Goal: Find specific fact: Find contact information

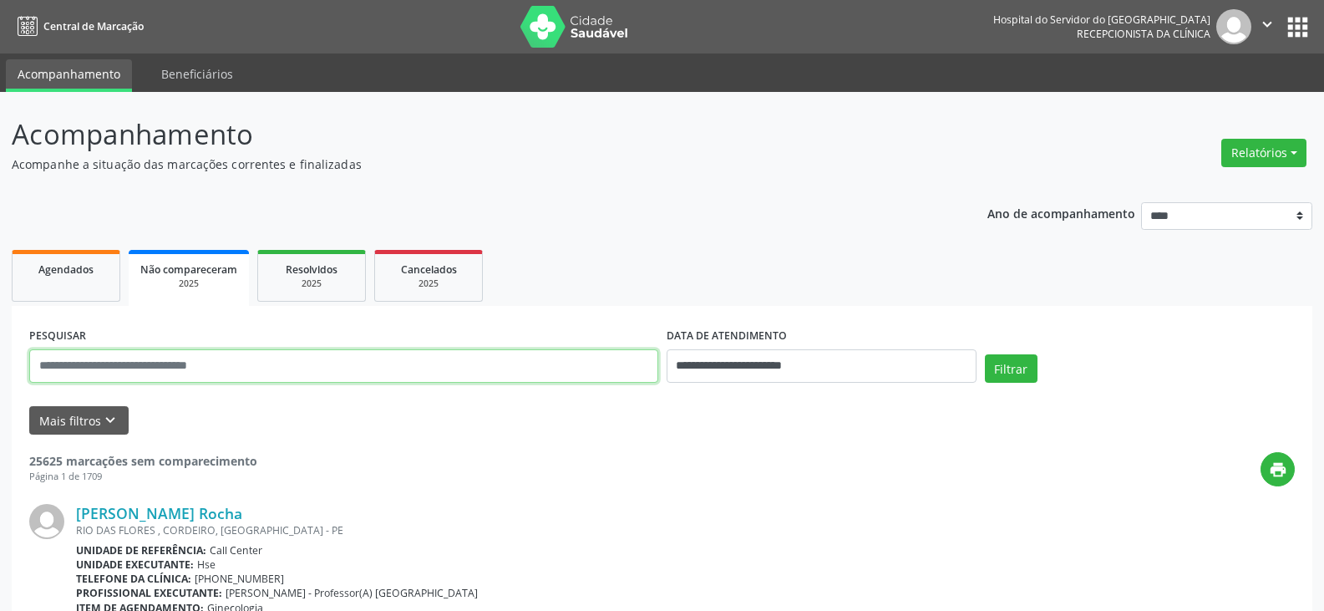
click at [231, 372] on input "text" at bounding box center [343, 365] width 629 height 33
type input "**********"
click at [985, 354] on button "Filtrar" at bounding box center [1011, 368] width 53 height 28
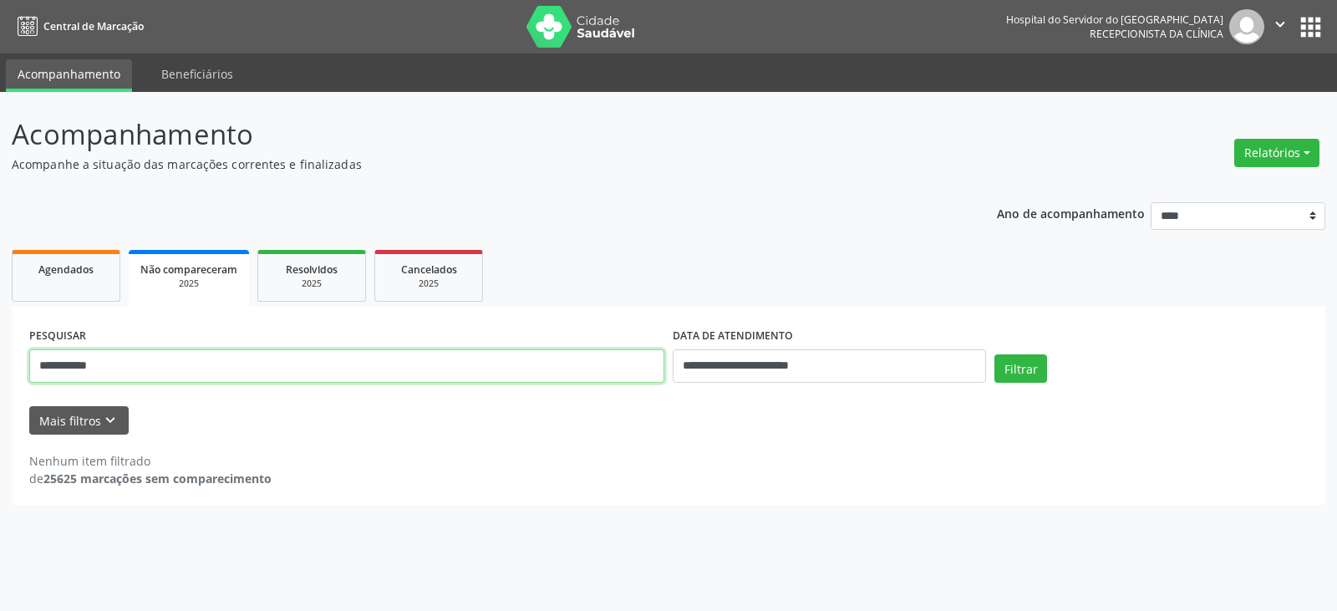
click at [236, 372] on input "**********" at bounding box center [346, 365] width 635 height 33
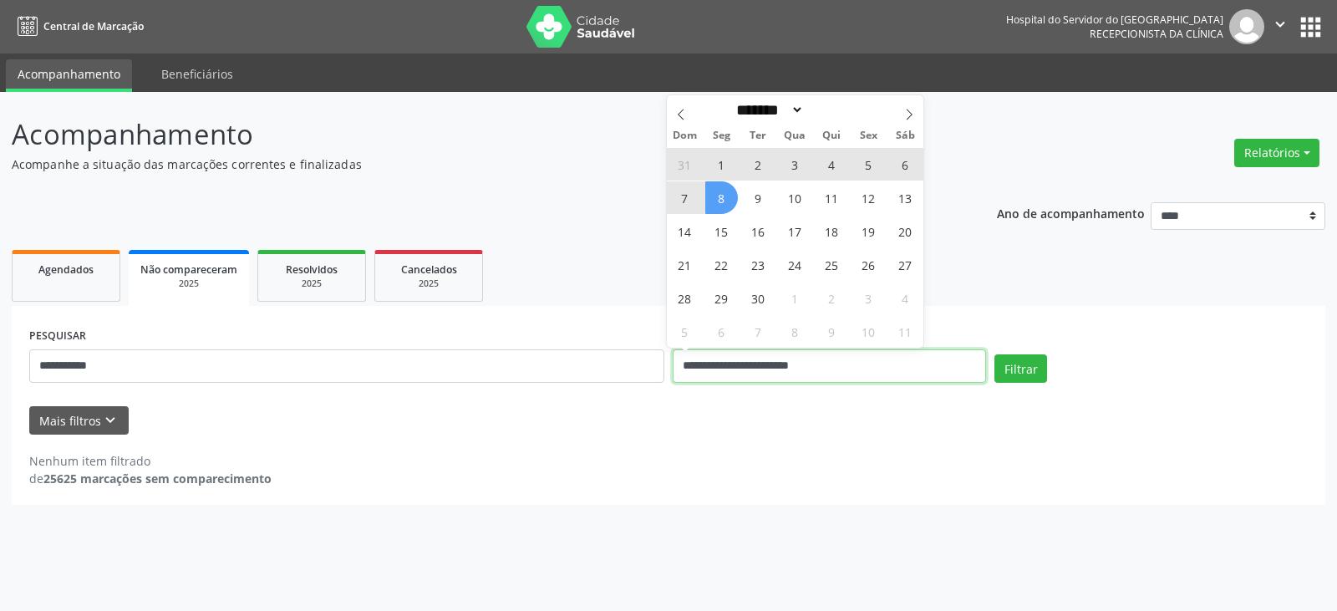
click at [804, 369] on input "**********" at bounding box center [828, 365] width 313 height 33
select select "*"
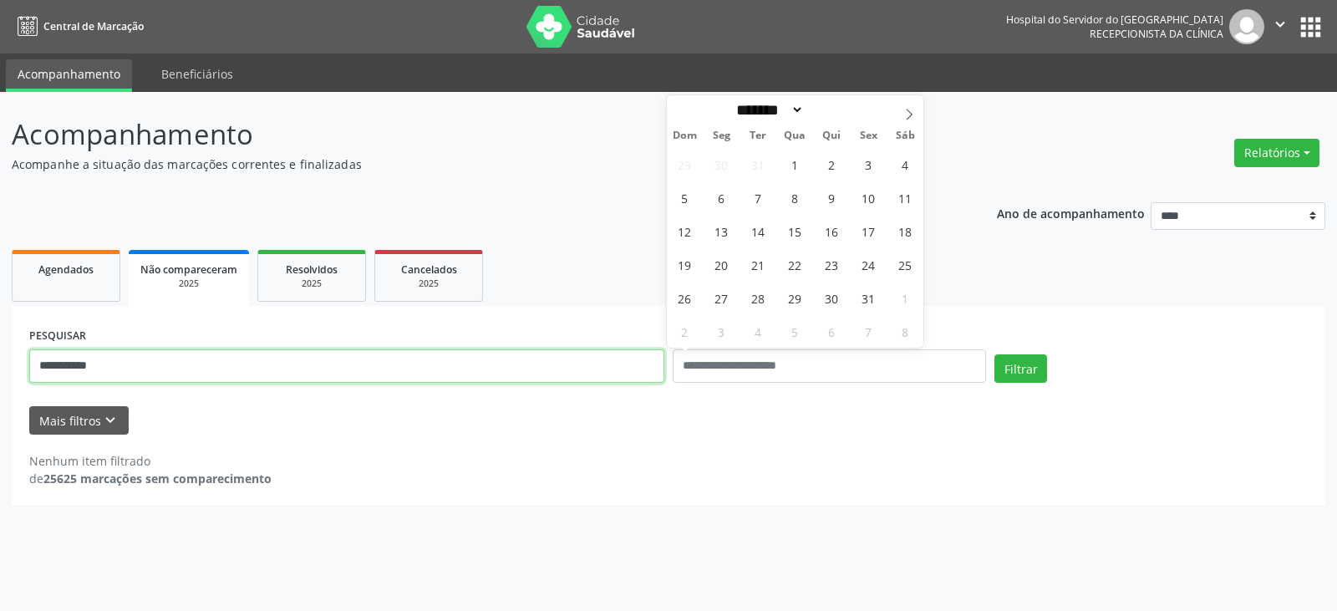
click at [464, 355] on input "**********" at bounding box center [346, 365] width 635 height 33
click at [994, 354] on button "Filtrar" at bounding box center [1020, 368] width 53 height 28
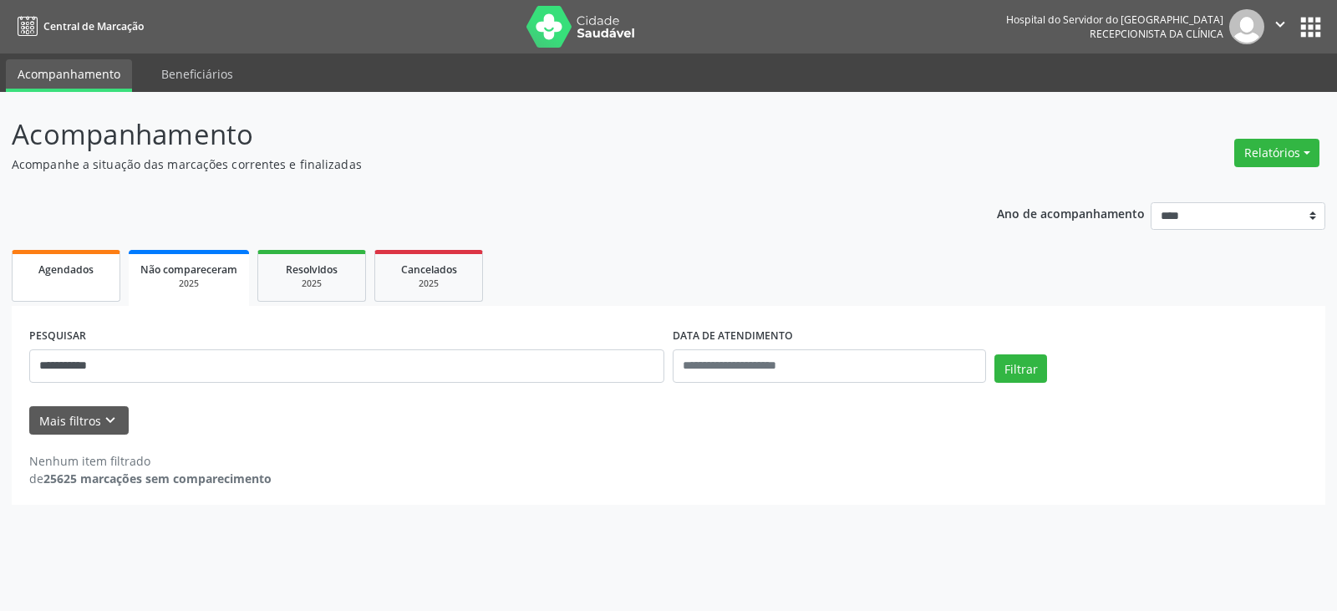
click at [95, 267] on div "Agendados" at bounding box center [66, 269] width 84 height 18
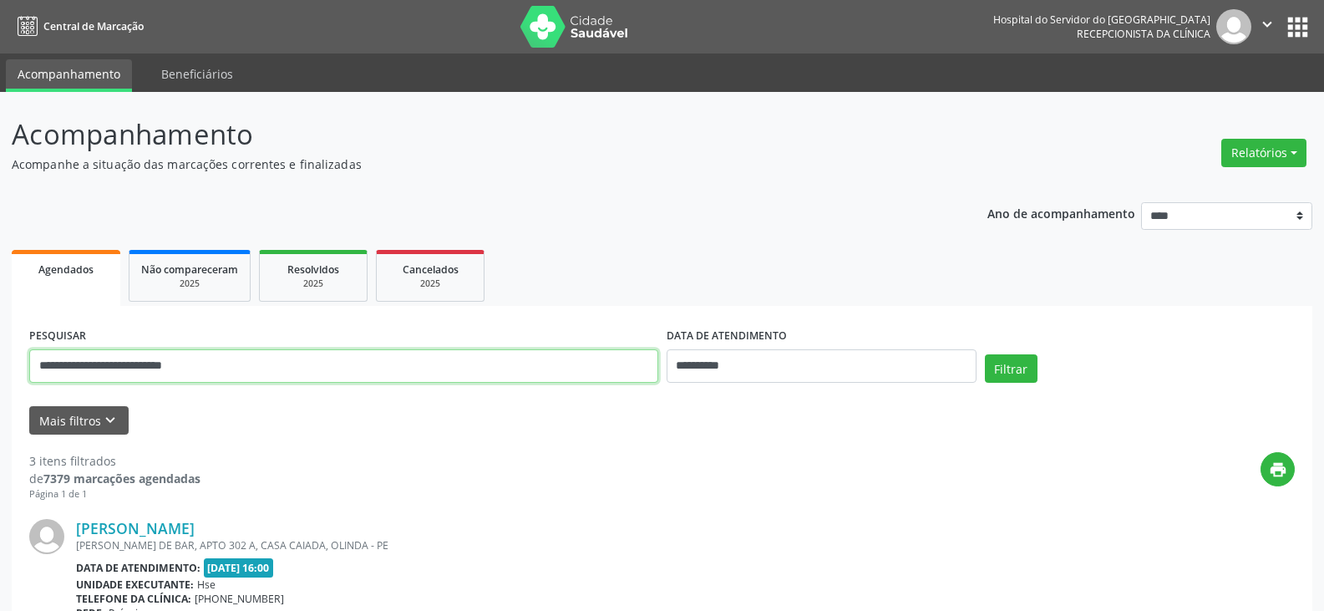
drag, startPoint x: 218, startPoint y: 370, endPoint x: 25, endPoint y: 408, distance: 196.6
type input "*"
type input "**********"
click at [985, 354] on button "Filtrar" at bounding box center [1011, 368] width 53 height 28
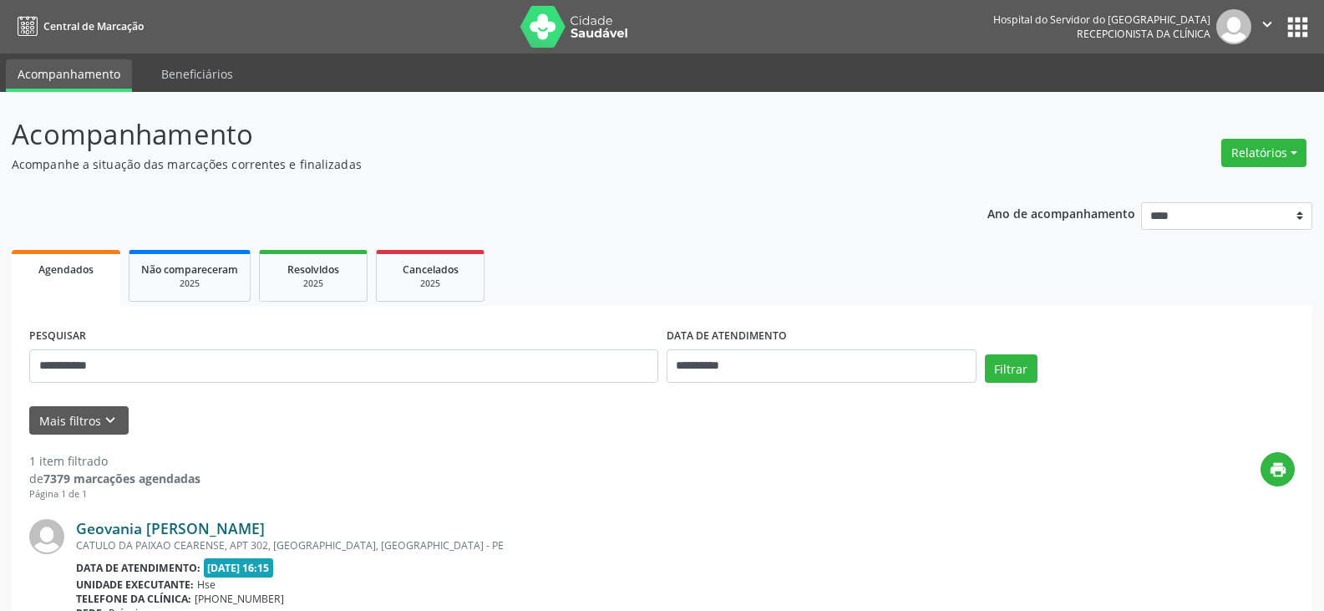
click at [210, 522] on link "Geovania [PERSON_NAME]" at bounding box center [170, 528] width 189 height 18
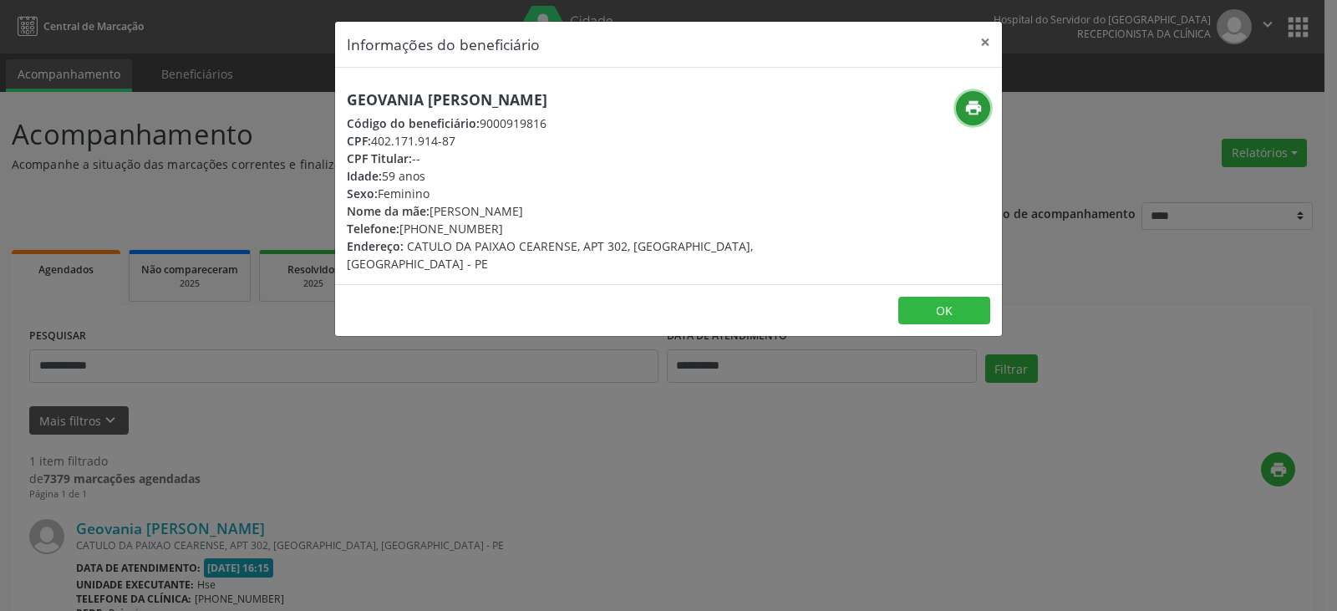
click at [966, 111] on icon "print" at bounding box center [973, 108] width 18 height 18
drag, startPoint x: 425, startPoint y: 226, endPoint x: 505, endPoint y: 226, distance: 80.2
click at [505, 226] on div "Telefone: [PHONE_NUMBER]" at bounding box center [557, 229] width 421 height 18
copy div "99630-7405"
drag, startPoint x: 980, startPoint y: 48, endPoint x: 324, endPoint y: 246, distance: 685.0
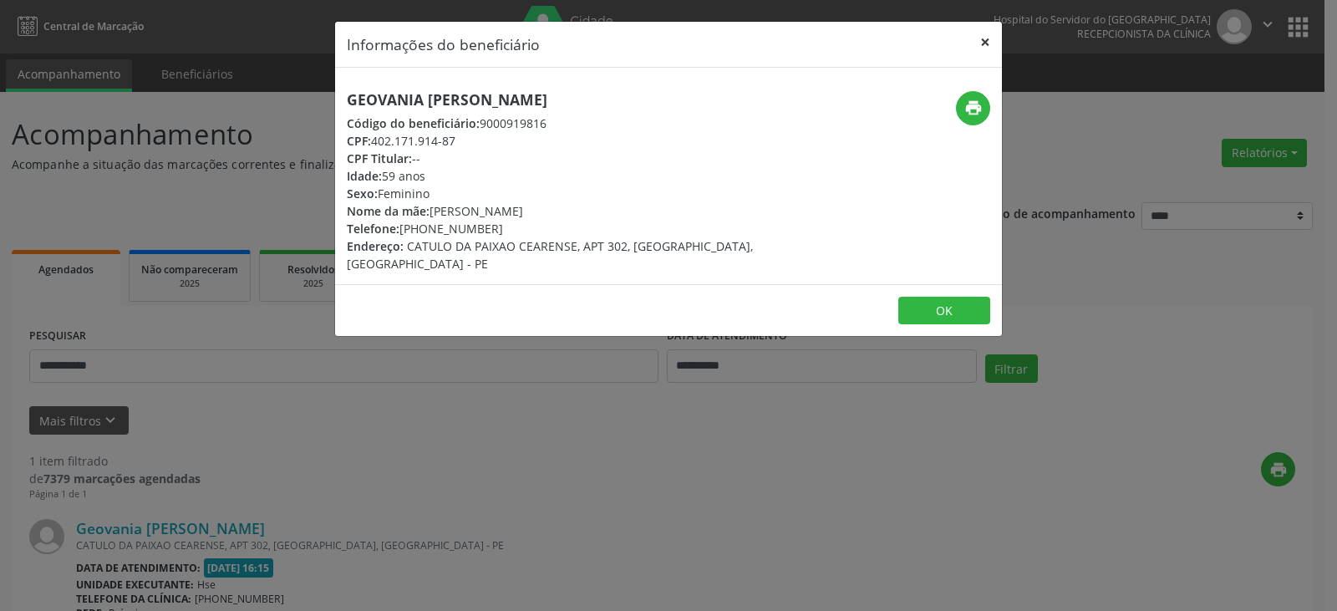
click at [980, 46] on button "×" at bounding box center [984, 42] width 33 height 41
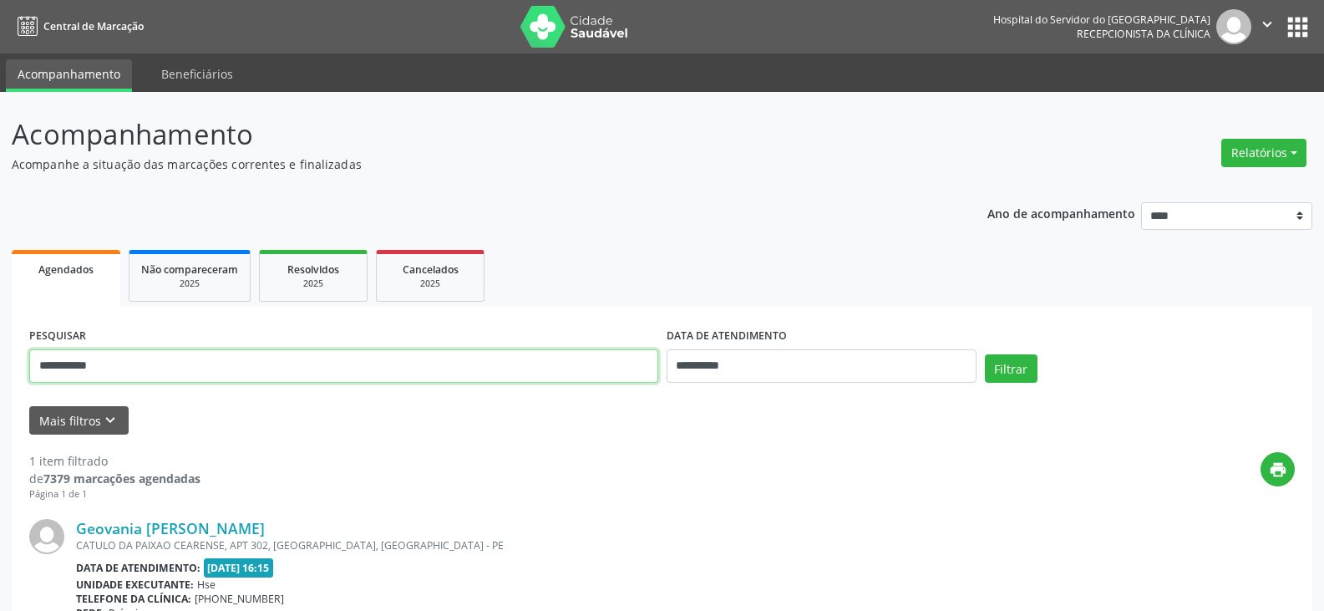
drag, startPoint x: 41, startPoint y: 368, endPoint x: 0, endPoint y: 365, distance: 41.0
click at [0, 365] on div "**********" at bounding box center [662, 438] width 1324 height 693
type input "*"
type input "**********"
click at [985, 354] on button "Filtrar" at bounding box center [1011, 368] width 53 height 28
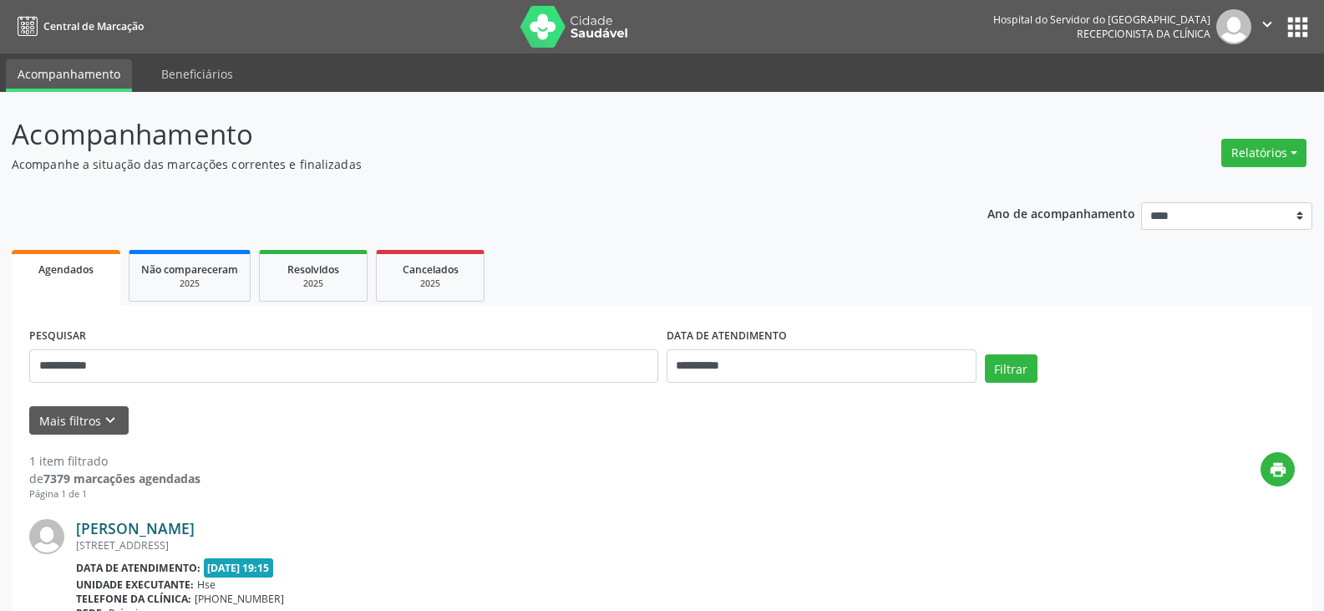
click at [195, 526] on link "[PERSON_NAME]" at bounding box center [135, 528] width 119 height 18
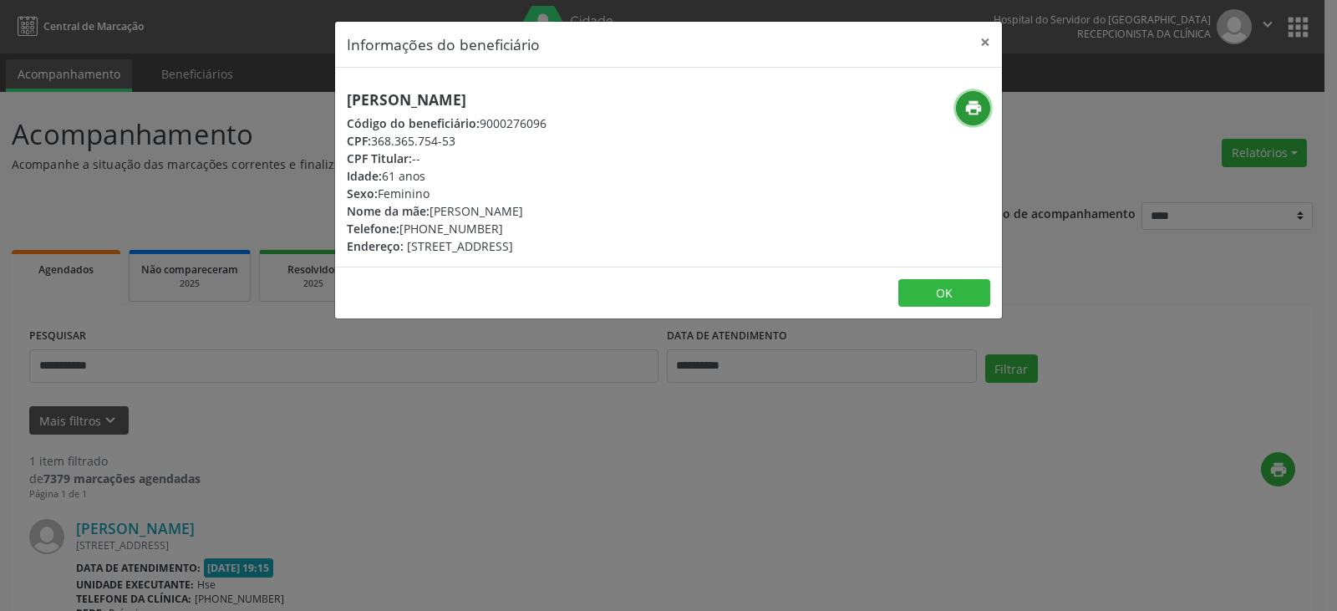
click at [966, 110] on icon "print" at bounding box center [973, 108] width 18 height 18
drag, startPoint x: 424, startPoint y: 222, endPoint x: 495, endPoint y: 228, distance: 71.2
click at [495, 228] on div "Telefone: [PHONE_NUMBER]" at bounding box center [447, 229] width 200 height 18
copy div "98456-5150"
click at [974, 41] on button "×" at bounding box center [984, 42] width 33 height 41
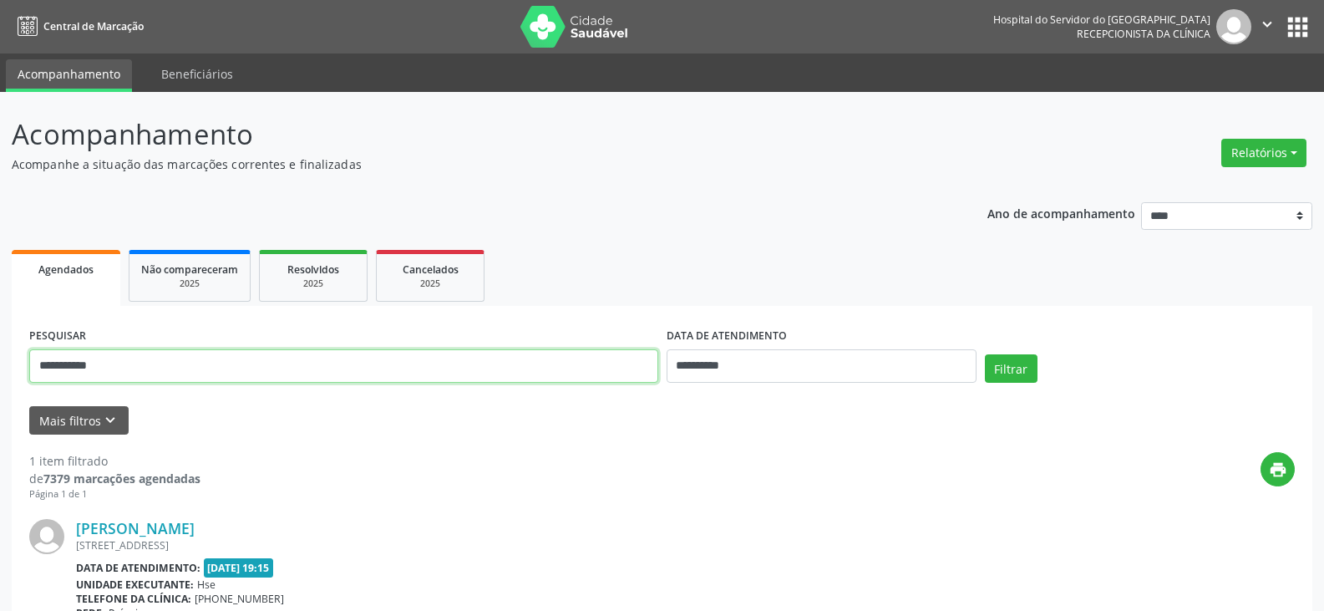
drag, startPoint x: 332, startPoint y: 364, endPoint x: 0, endPoint y: 364, distance: 332.5
click at [0, 364] on div "**********" at bounding box center [662, 438] width 1324 height 693
click at [108, 363] on input "text" at bounding box center [343, 365] width 629 height 33
type input "**********"
click at [985, 354] on button "Filtrar" at bounding box center [1011, 368] width 53 height 28
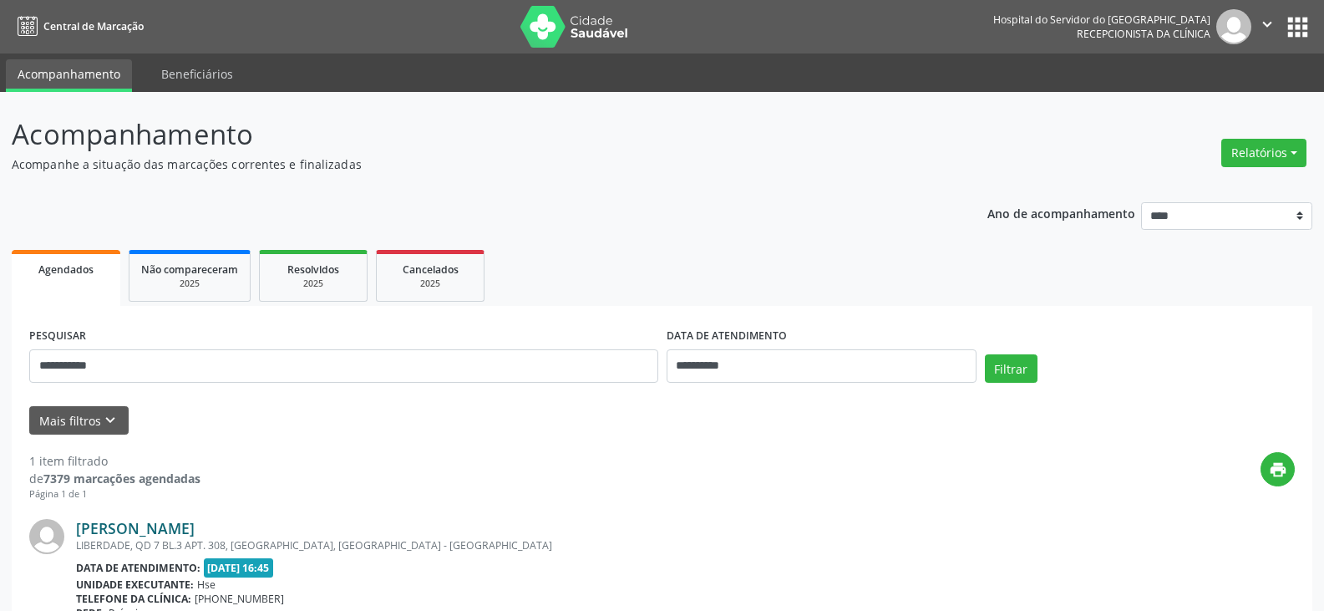
click at [195, 523] on link "[PERSON_NAME]" at bounding box center [135, 528] width 119 height 18
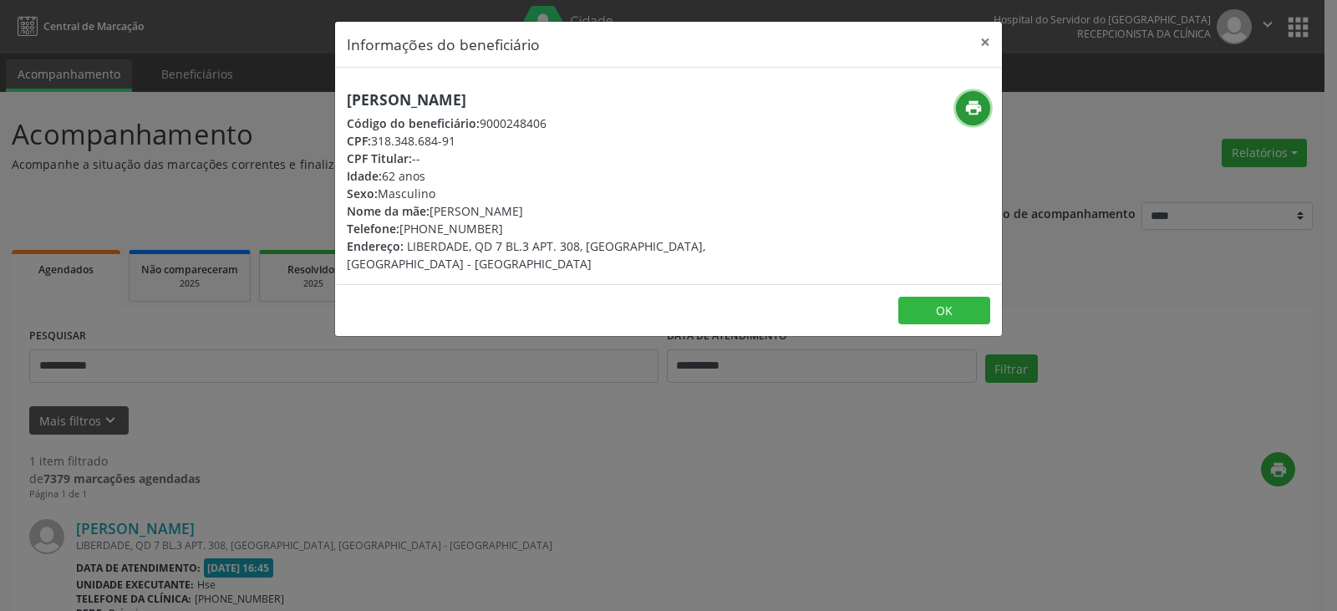
click at [976, 106] on icon "print" at bounding box center [973, 108] width 18 height 18
drag, startPoint x: 424, startPoint y: 227, endPoint x: 501, endPoint y: 227, distance: 77.7
click at [501, 227] on div "Telefone: [PHONE_NUMBER]" at bounding box center [557, 229] width 421 height 18
copy div "99768-2009"
click at [987, 38] on button "×" at bounding box center [984, 42] width 33 height 41
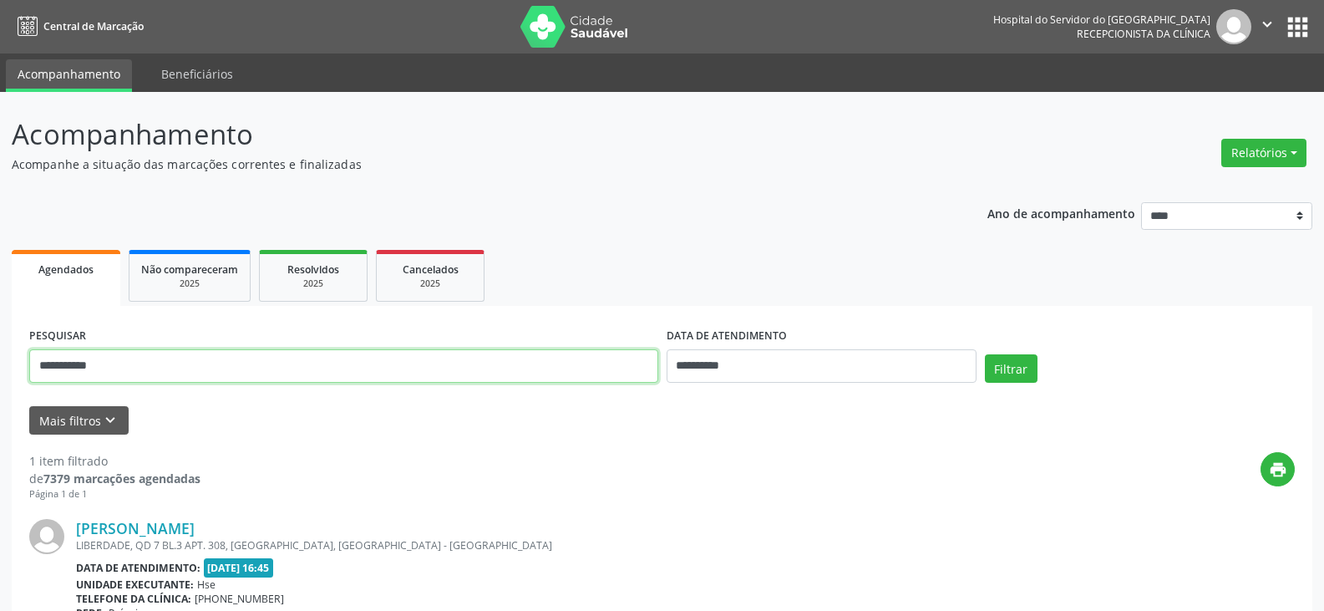
drag, startPoint x: 211, startPoint y: 363, endPoint x: 0, endPoint y: 383, distance: 212.2
click at [0, 383] on div "**********" at bounding box center [662, 438] width 1324 height 693
click at [985, 354] on button "Filtrar" at bounding box center [1011, 368] width 53 height 28
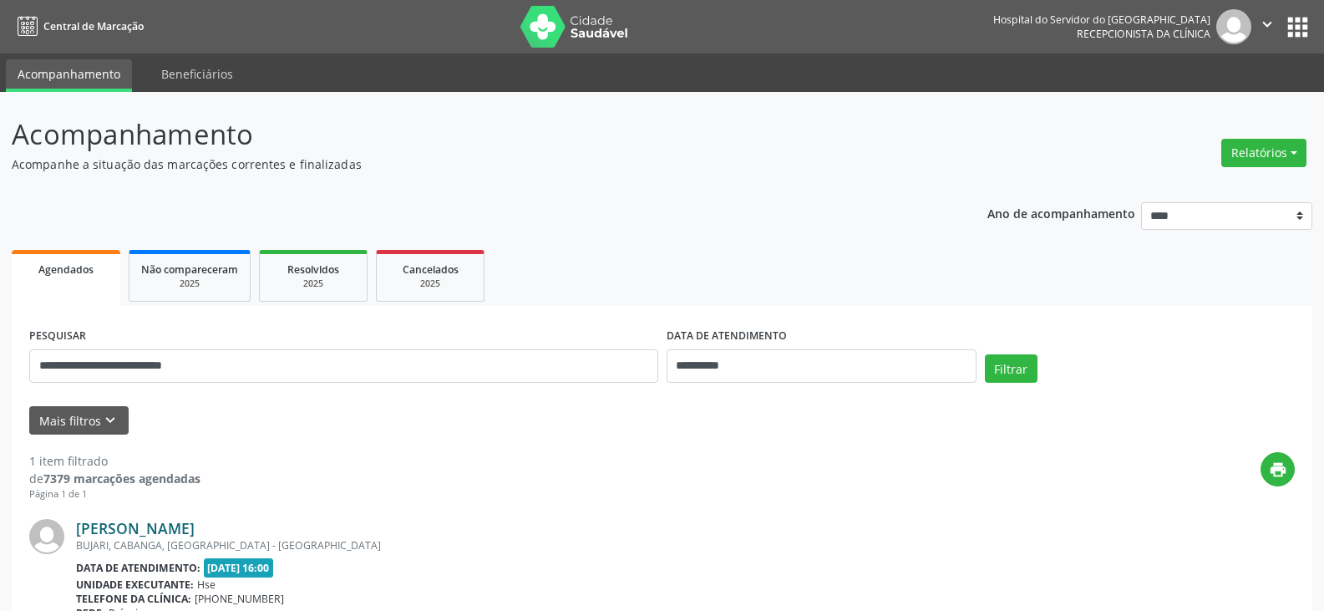
click at [182, 527] on link "[PERSON_NAME]" at bounding box center [135, 528] width 119 height 18
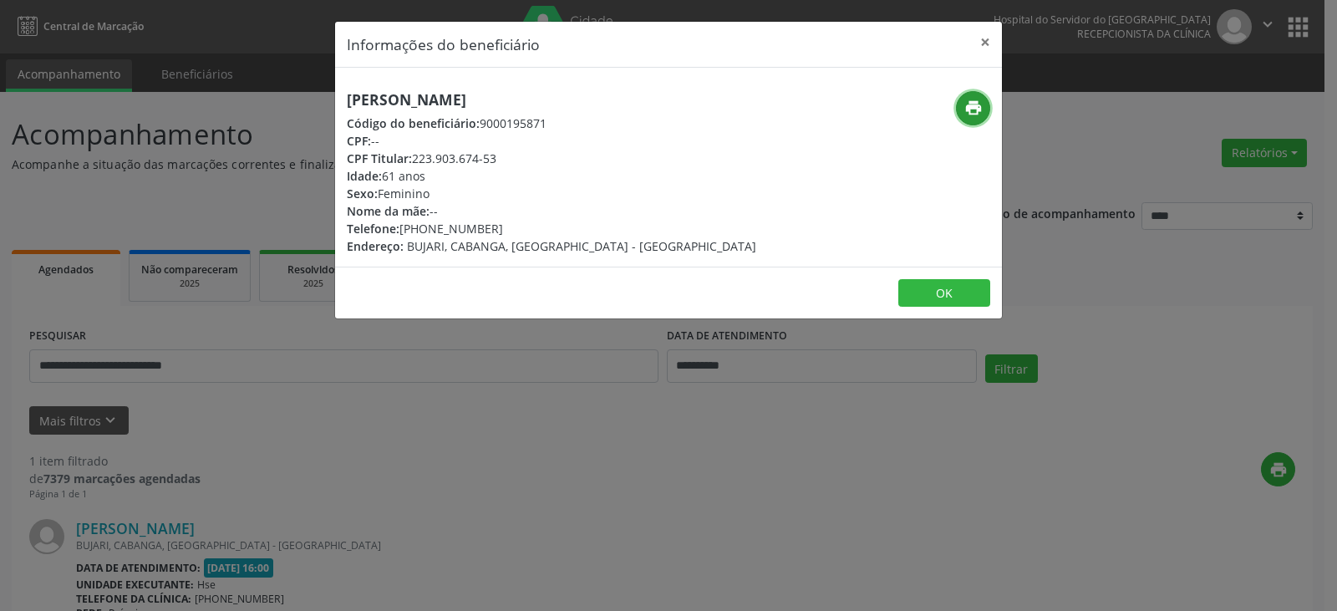
click at [963, 96] on button "print" at bounding box center [973, 108] width 34 height 34
click at [418, 155] on div "CPF Titular: 223.903.674-53" at bounding box center [551, 159] width 409 height 18
drag, startPoint x: 415, startPoint y: 158, endPoint x: 500, endPoint y: 157, distance: 85.2
click at [500, 157] on div "CPF Titular: 223.903.674-53" at bounding box center [551, 159] width 409 height 18
copy div "223.903.674-53"
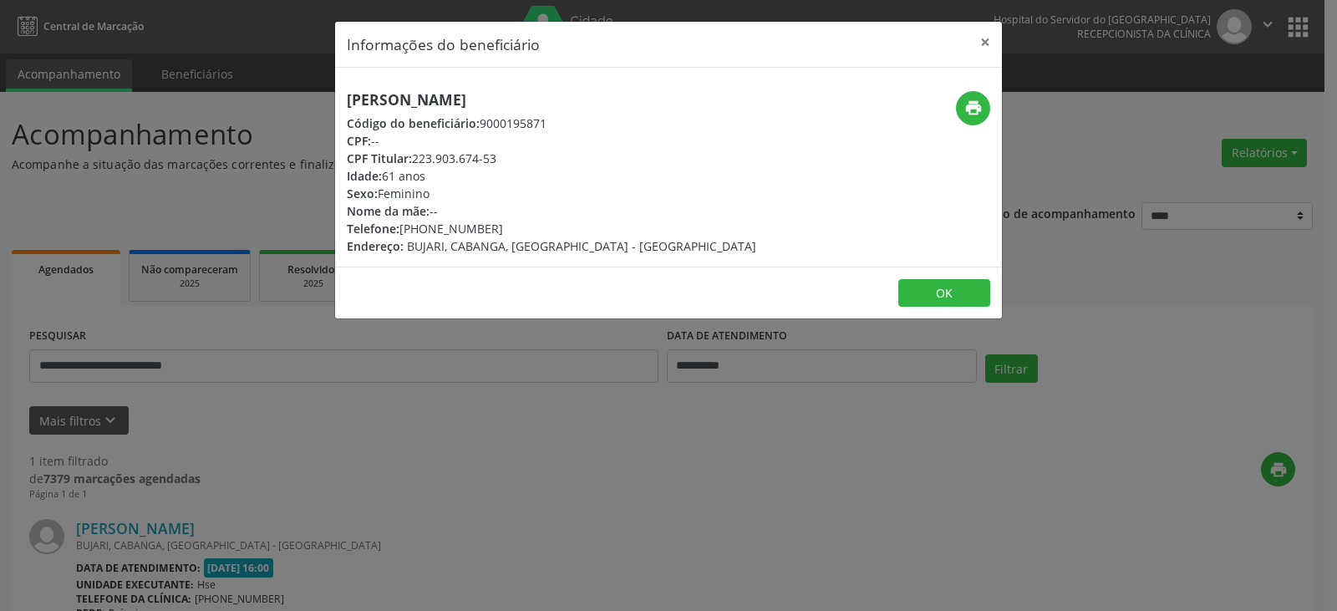
drag, startPoint x: 425, startPoint y: 228, endPoint x: 486, endPoint y: 221, distance: 61.3
click at [486, 221] on div "Telefone: [PHONE_NUMBER]" at bounding box center [551, 229] width 409 height 18
copy div "97903-7288"
drag, startPoint x: 413, startPoint y: 159, endPoint x: 515, endPoint y: 159, distance: 102.7
click at [515, 159] on div "CPF Titular: 223.903.674-53" at bounding box center [551, 159] width 409 height 18
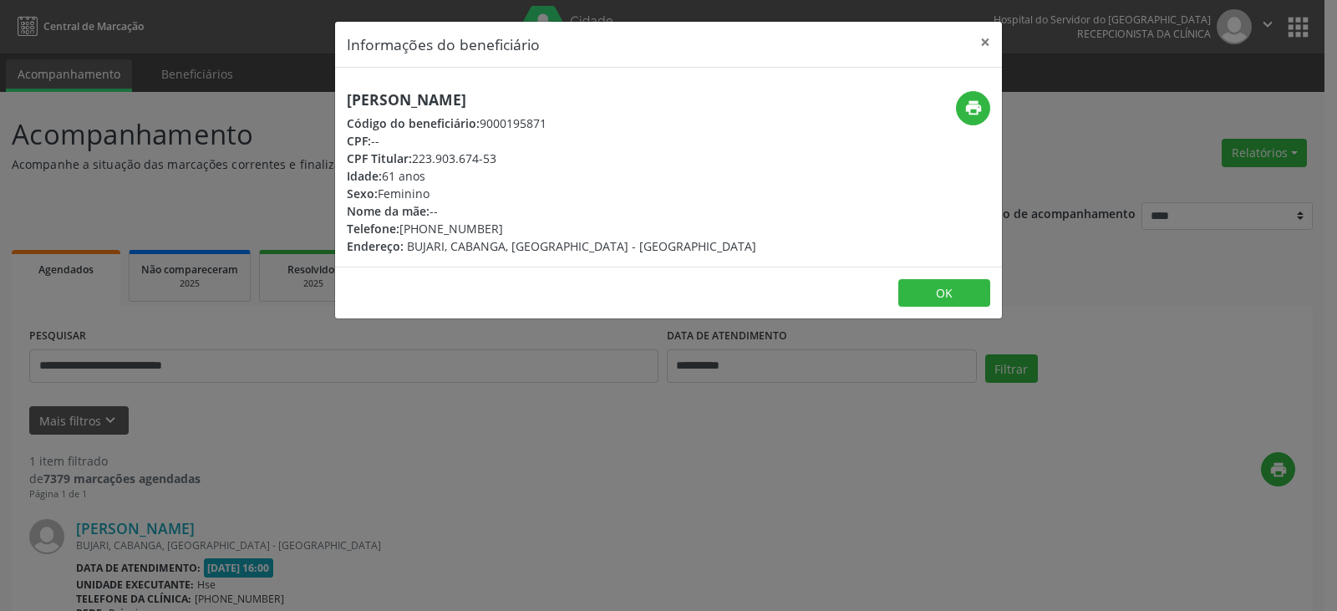
copy div "223.903.674-53"
click at [998, 41] on button "×" at bounding box center [984, 42] width 33 height 41
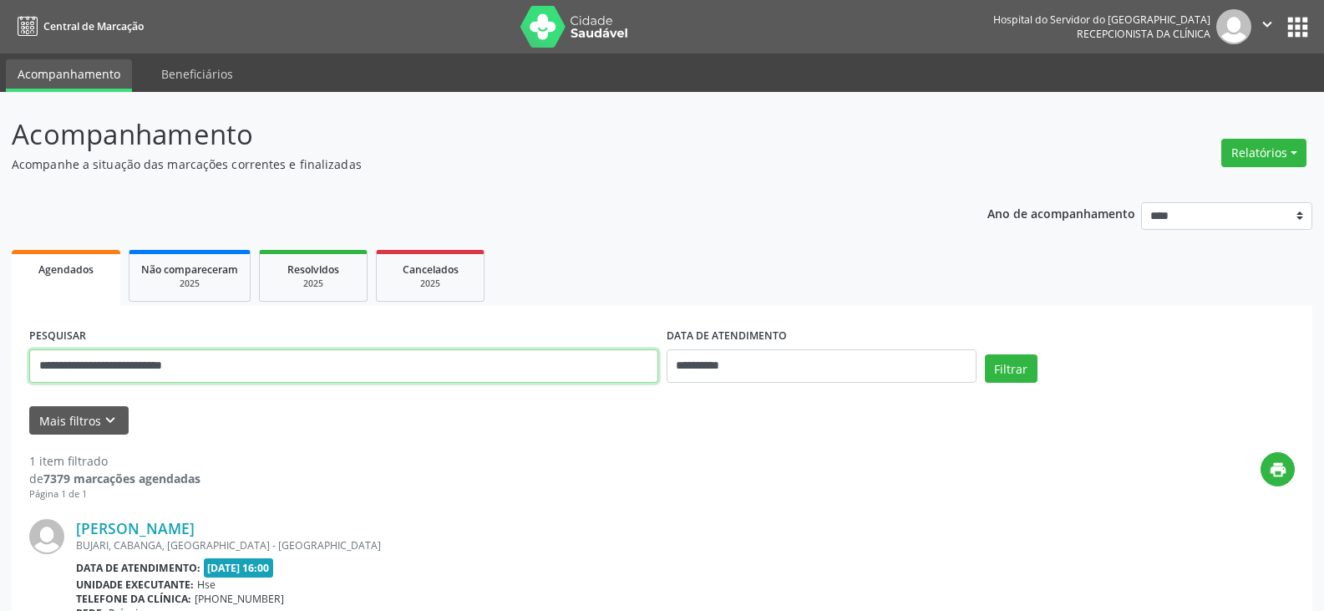
drag, startPoint x: 328, startPoint y: 368, endPoint x: 0, endPoint y: 368, distance: 328.3
click at [0, 368] on div "**********" at bounding box center [662, 438] width 1324 height 693
paste input "text"
type input "**********"
click at [985, 354] on button "Filtrar" at bounding box center [1011, 368] width 53 height 28
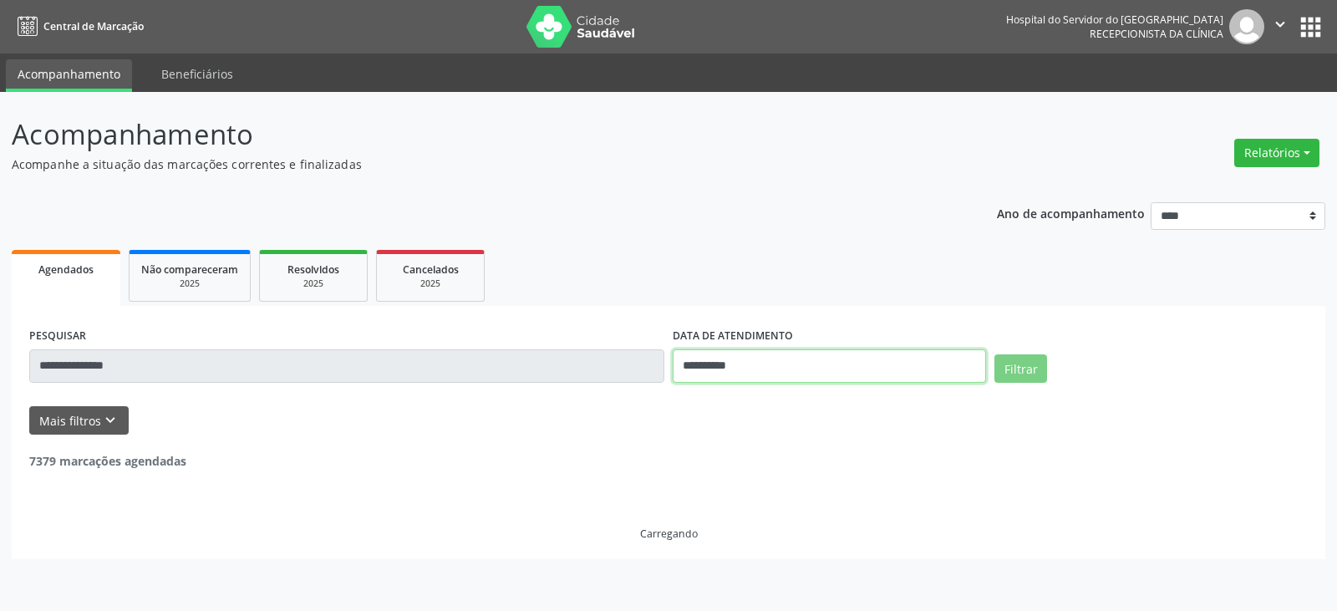
click at [713, 357] on input "**********" at bounding box center [828, 365] width 313 height 33
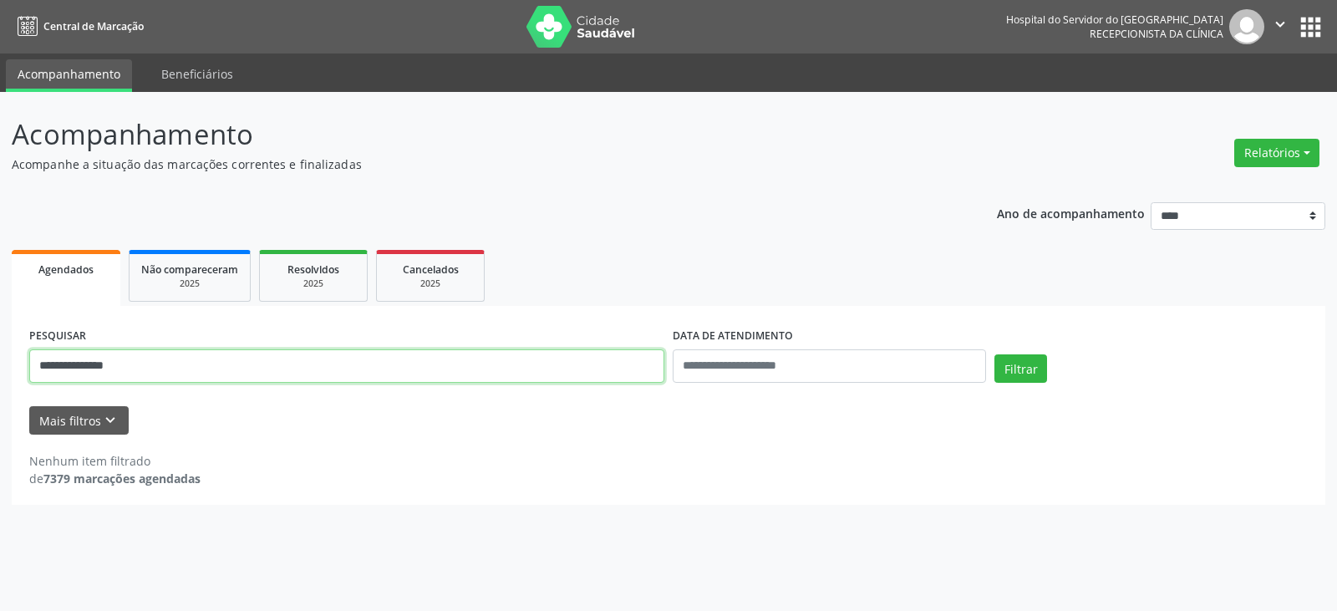
click at [576, 366] on input "**********" at bounding box center [346, 365] width 635 height 33
click at [994, 354] on button "Filtrar" at bounding box center [1020, 368] width 53 height 28
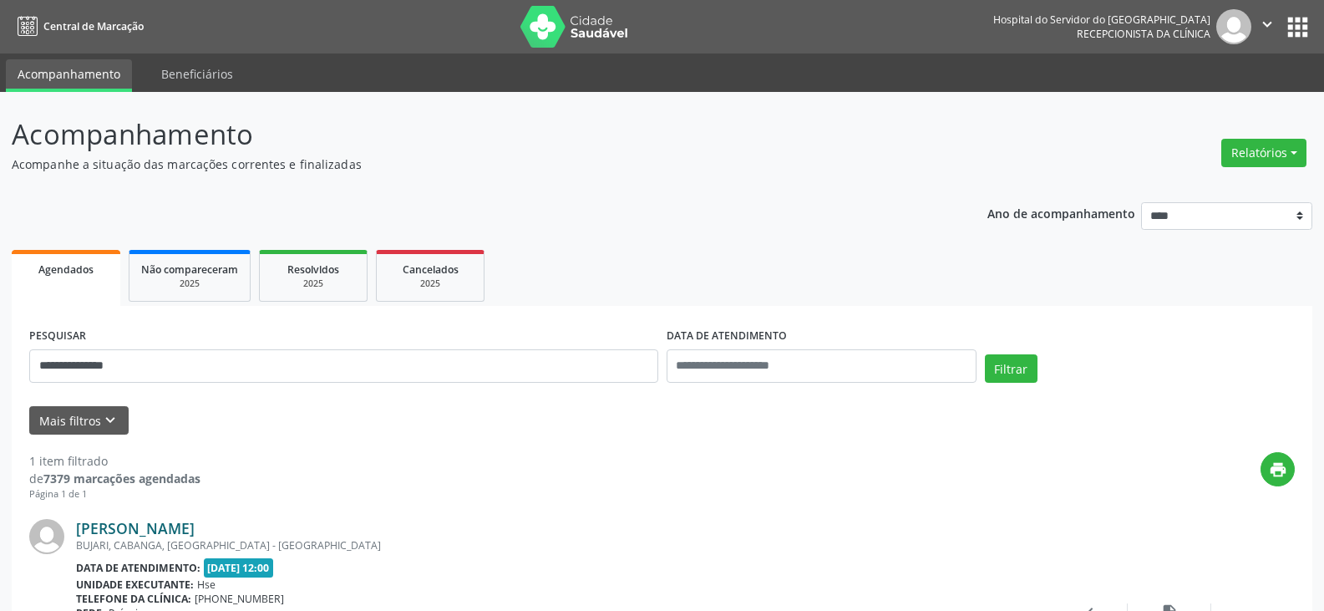
drag, startPoint x: 292, startPoint y: 522, endPoint x: 79, endPoint y: 530, distance: 214.0
click at [79, 530] on div "[PERSON_NAME]" at bounding box center [560, 528] width 968 height 18
copy link "[PERSON_NAME]"
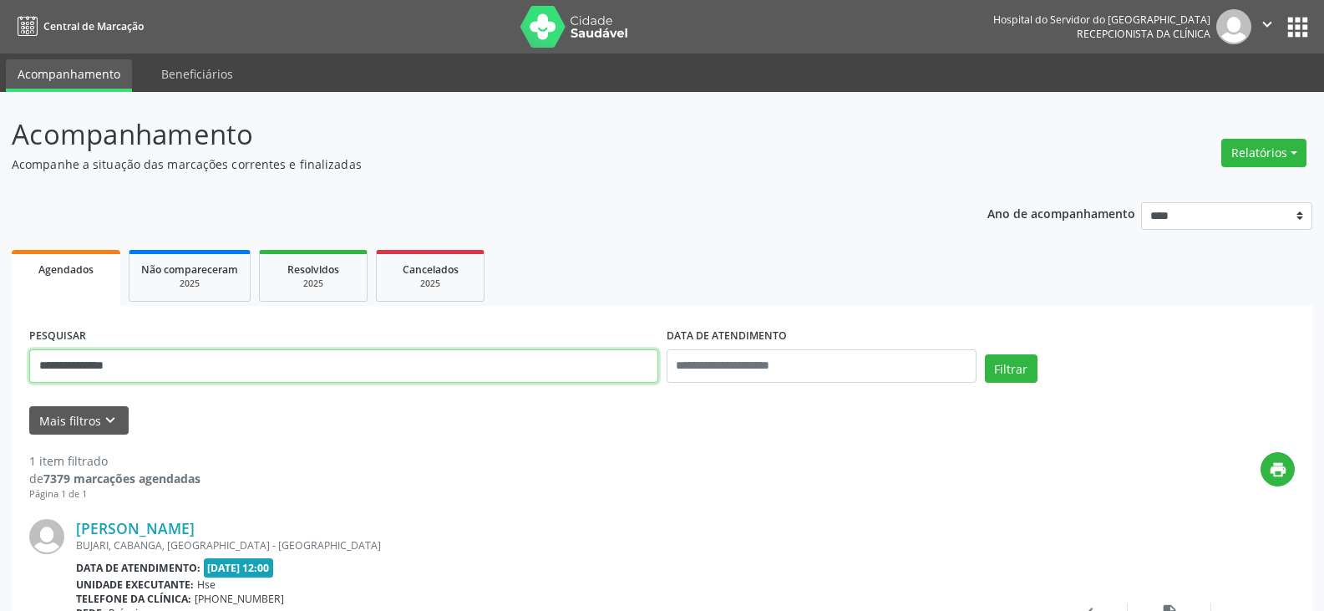
drag, startPoint x: 246, startPoint y: 373, endPoint x: 0, endPoint y: 411, distance: 249.4
click at [0, 421] on div "**********" at bounding box center [662, 431] width 1324 height 678
type input "**********"
click at [985, 354] on button "Filtrar" at bounding box center [1011, 368] width 53 height 28
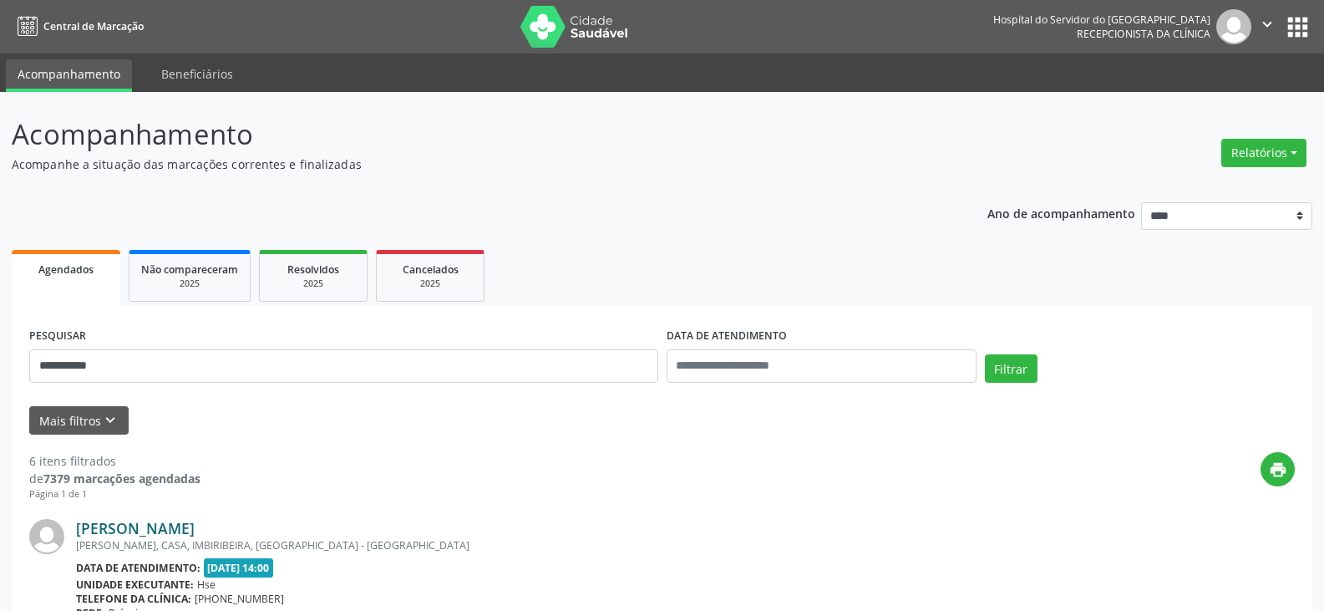
click at [195, 529] on link "[PERSON_NAME]" at bounding box center [135, 528] width 119 height 18
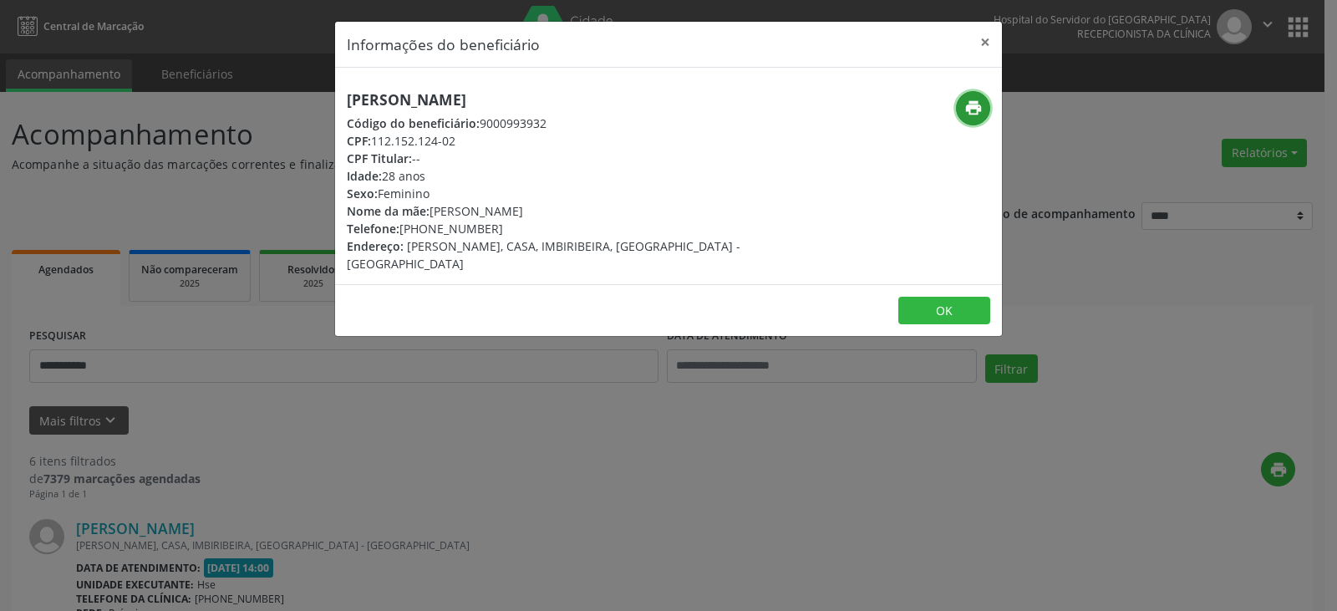
click at [968, 104] on icon "print" at bounding box center [973, 108] width 18 height 18
click at [423, 233] on div "Telefone: [PHONE_NUMBER]" at bounding box center [557, 229] width 421 height 18
click at [428, 234] on div "Telefone: [PHONE_NUMBER]" at bounding box center [557, 229] width 421 height 18
drag, startPoint x: 425, startPoint y: 234, endPoint x: 493, endPoint y: 230, distance: 67.8
click at [493, 230] on div "Telefone: [PHONE_NUMBER]" at bounding box center [557, 229] width 421 height 18
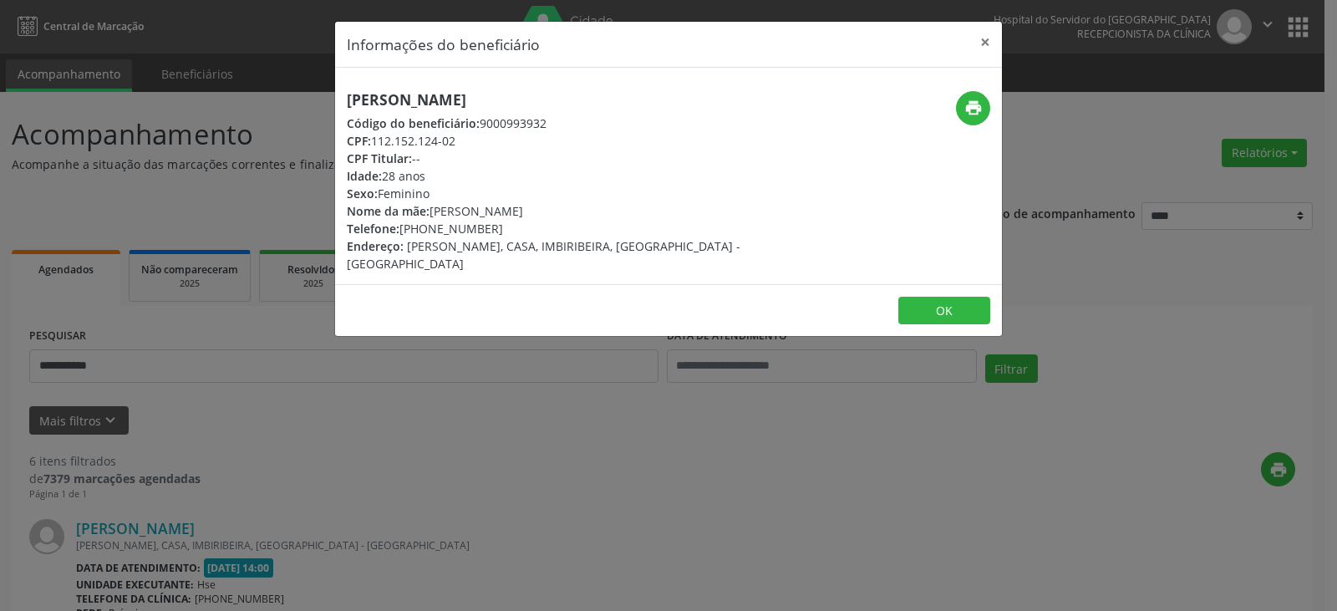
copy div "99132-7853"
click at [971, 38] on button "×" at bounding box center [984, 42] width 33 height 41
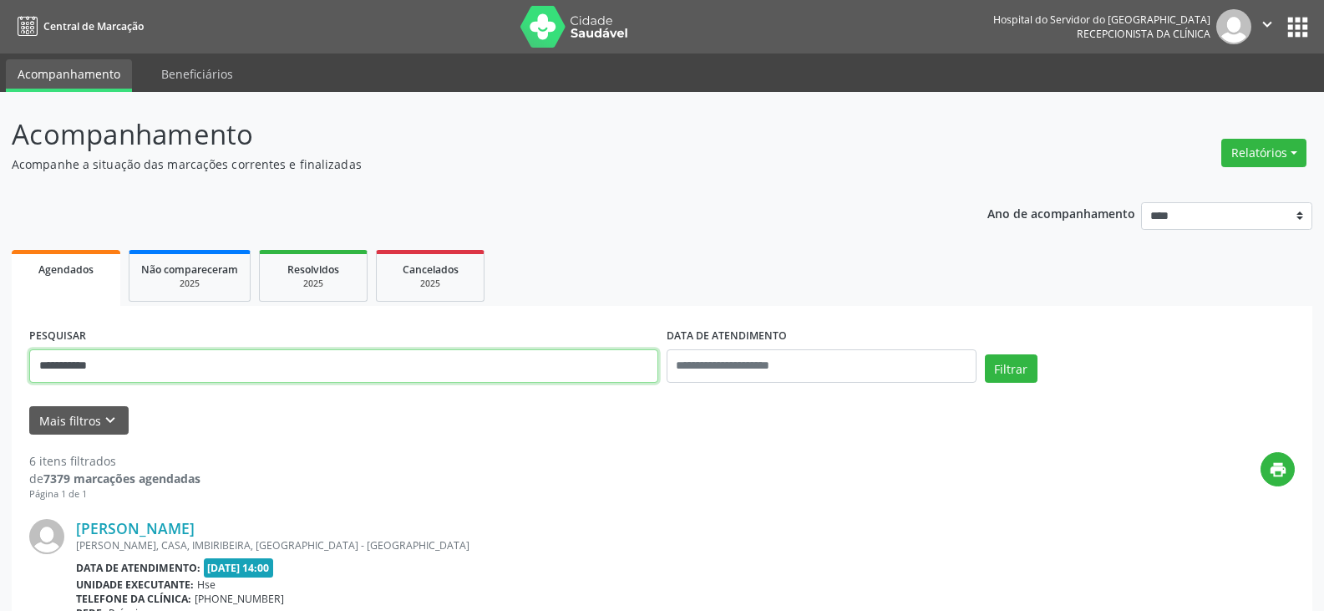
drag, startPoint x: 333, startPoint y: 356, endPoint x: 0, endPoint y: 371, distance: 333.6
type input "*"
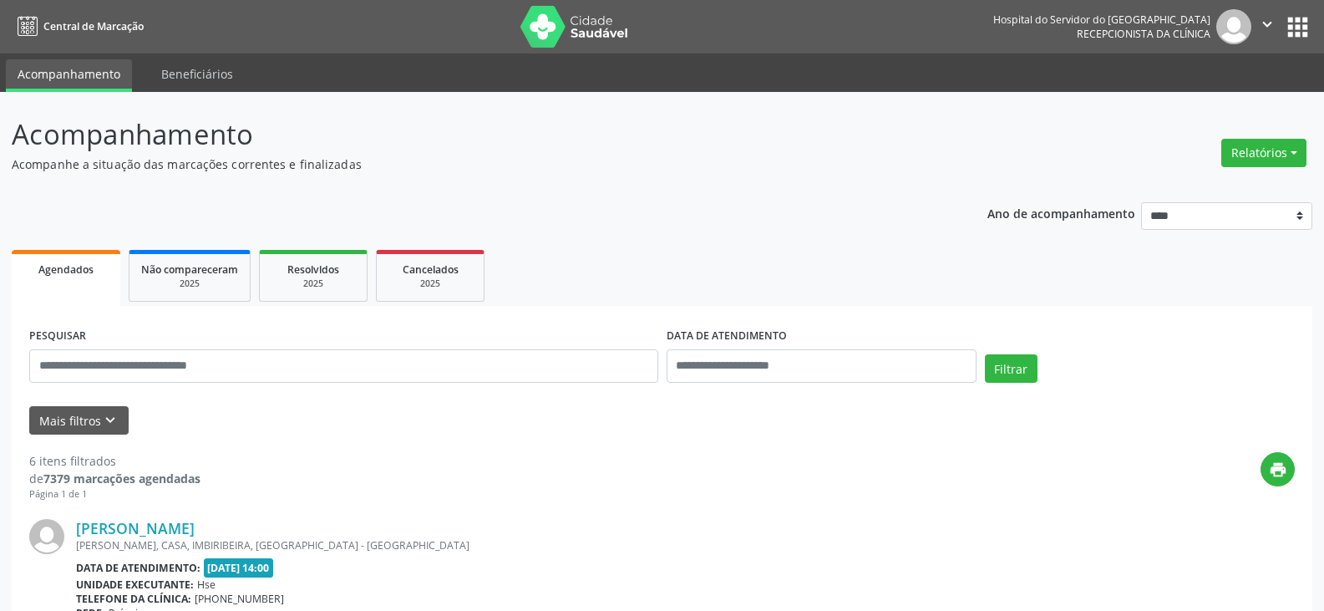
click at [220, 395] on form "PESQUISAR DATA DE ATENDIMENTO Filtrar UNIDADE EXECUTANTE Selecione uma unidade …" at bounding box center [662, 378] width 1266 height 111
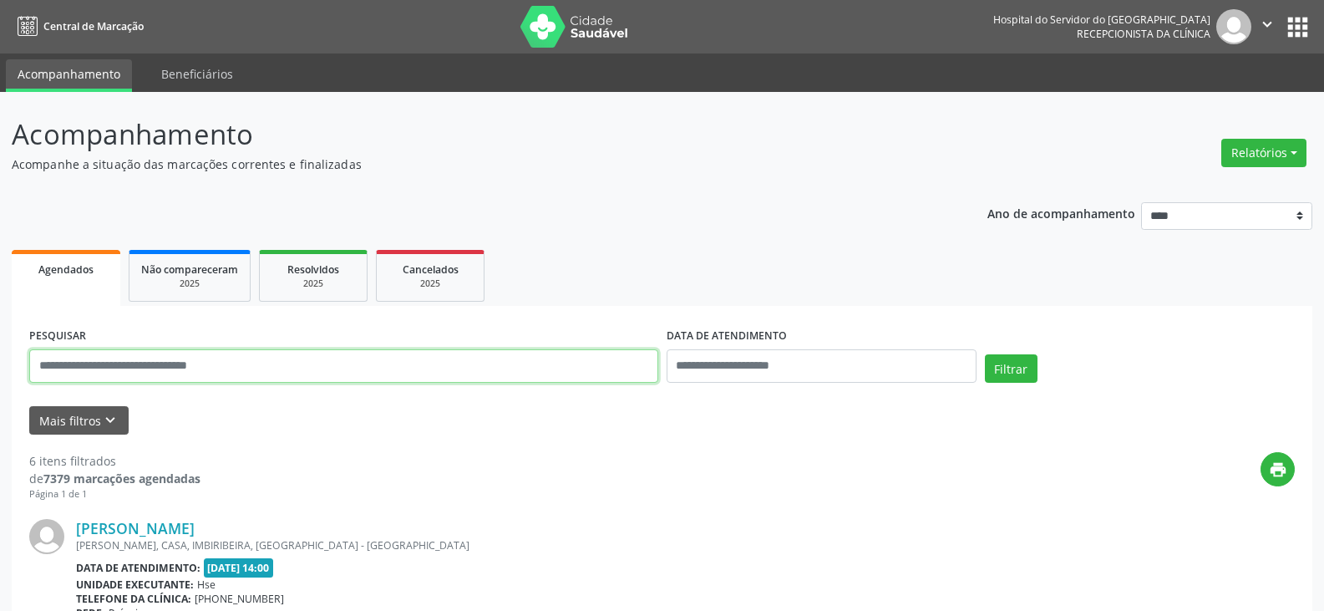
click at [225, 373] on input "text" at bounding box center [343, 365] width 629 height 33
click at [985, 354] on button "Filtrar" at bounding box center [1011, 368] width 53 height 28
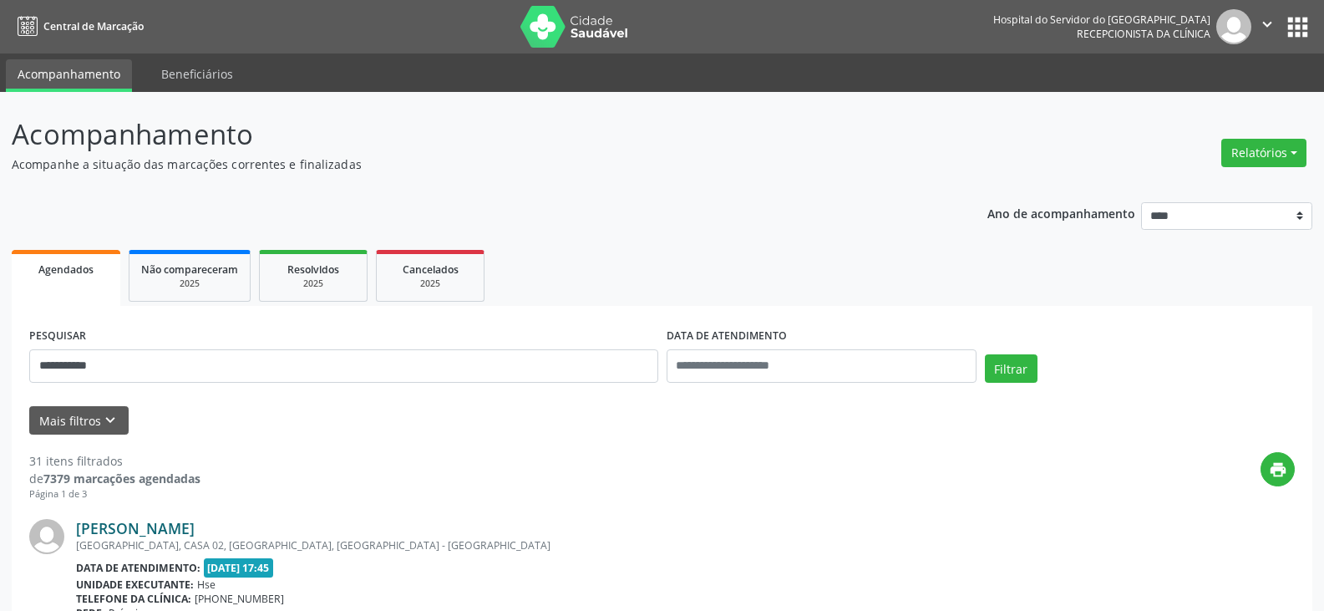
click at [195, 534] on link "[PERSON_NAME]" at bounding box center [135, 528] width 119 height 18
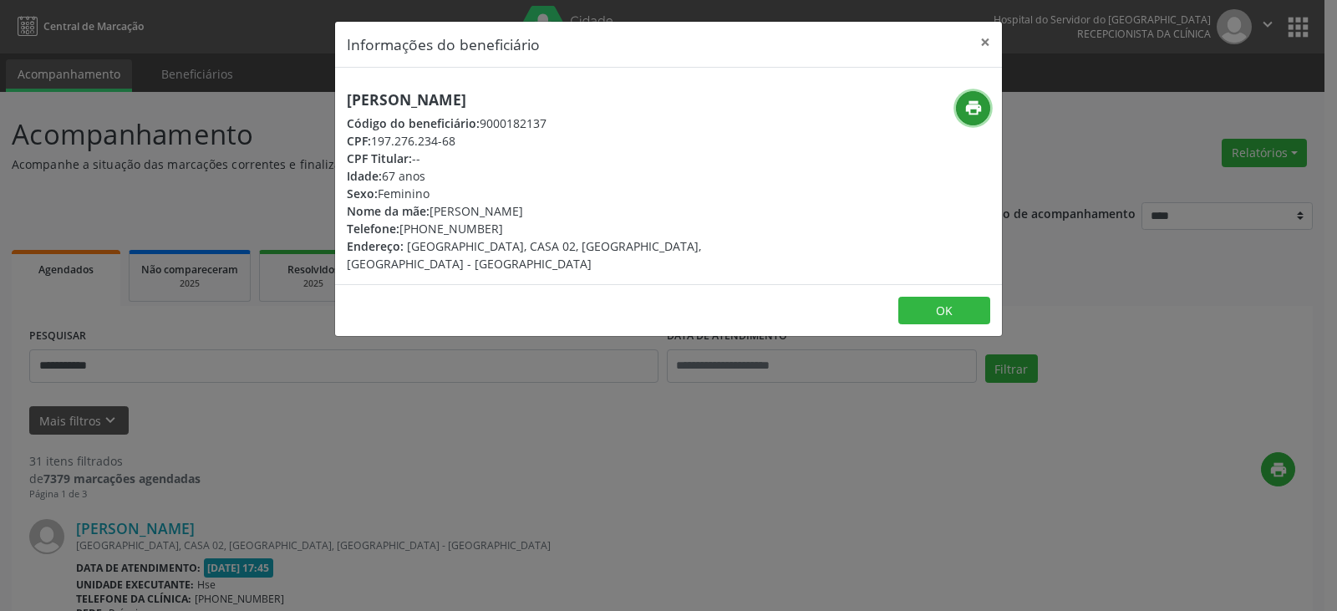
click at [959, 106] on button "print" at bounding box center [973, 108] width 34 height 34
drag, startPoint x: 440, startPoint y: 232, endPoint x: 494, endPoint y: 231, distance: 53.5
click at [491, 231] on div "Telefone: [PHONE_NUMBER]" at bounding box center [557, 229] width 421 height 18
copy div "99988-3745"
click at [986, 48] on button "×" at bounding box center [984, 42] width 33 height 41
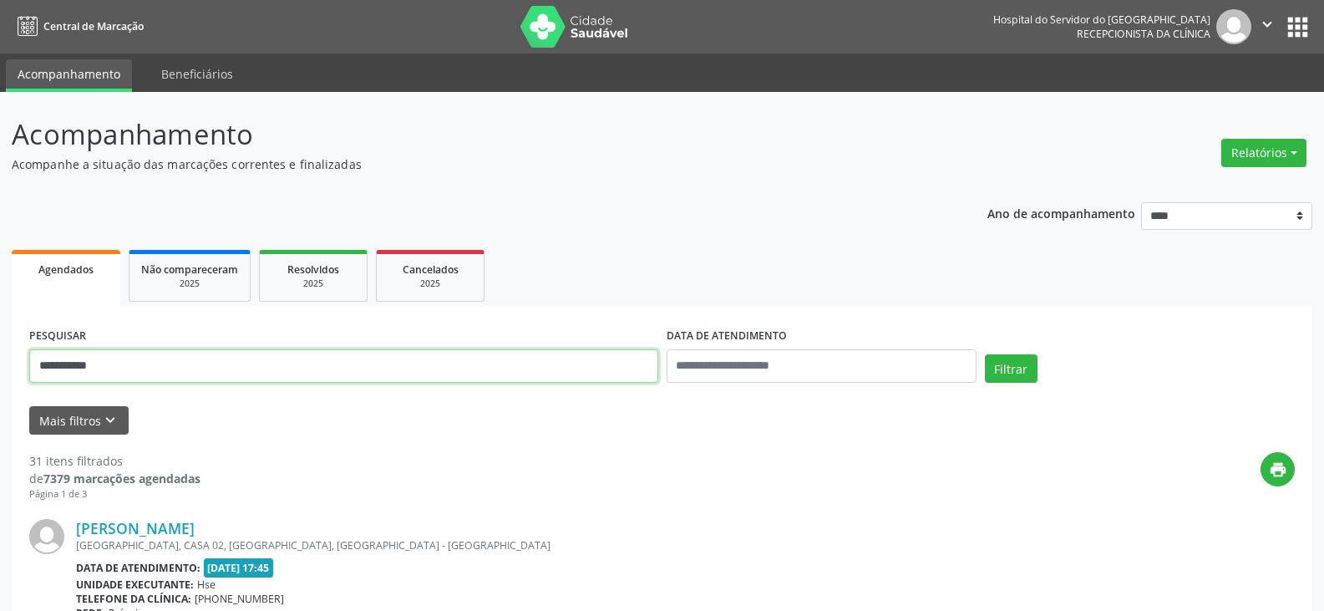
drag, startPoint x: 311, startPoint y: 368, endPoint x: 0, endPoint y: 359, distance: 310.9
type input "*"
click at [985, 354] on button "Filtrar" at bounding box center [1011, 368] width 53 height 28
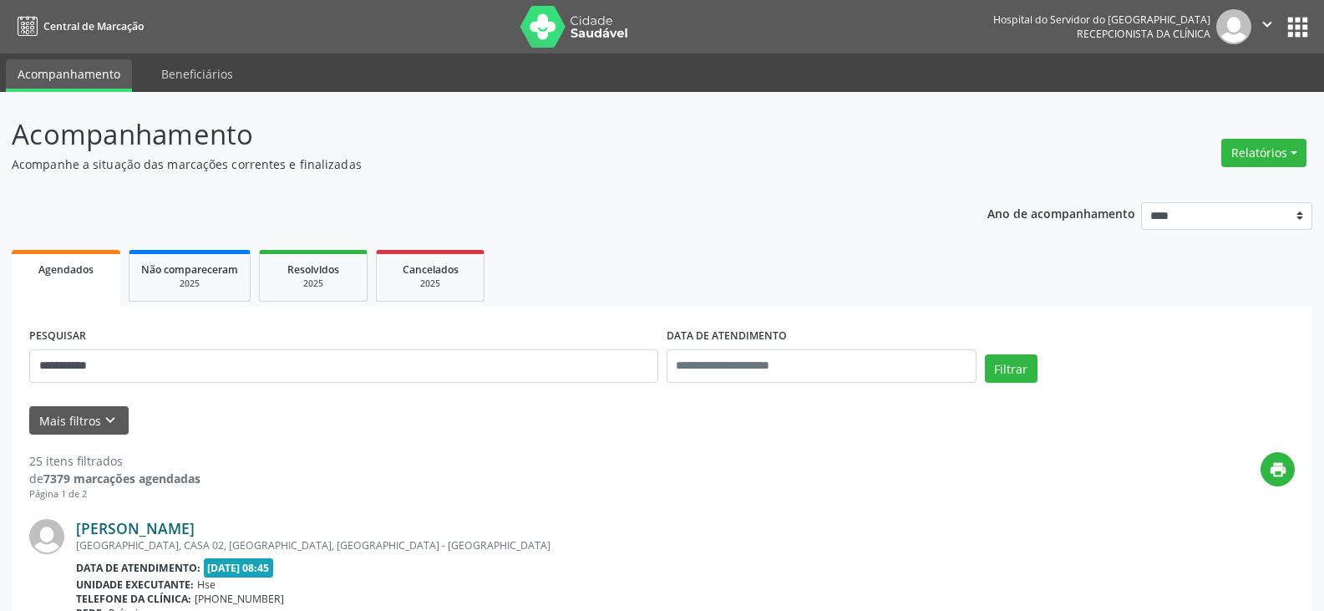
click at [195, 526] on link "[PERSON_NAME]" at bounding box center [135, 528] width 119 height 18
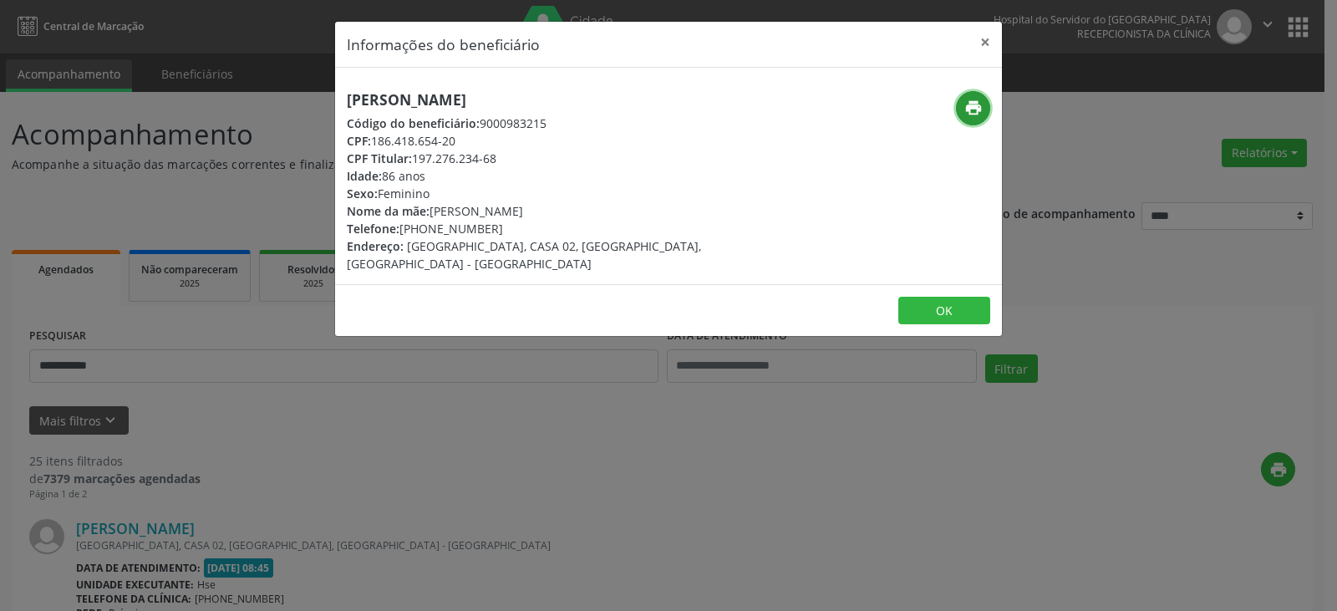
click at [959, 100] on button "print" at bounding box center [973, 108] width 34 height 34
drag, startPoint x: 415, startPoint y: 157, endPoint x: 525, endPoint y: 156, distance: 109.4
click at [525, 156] on div "CPF Titular: 197.276.234-68" at bounding box center [557, 159] width 421 height 18
copy div "197.276.234-68"
drag, startPoint x: 428, startPoint y: 229, endPoint x: 500, endPoint y: 229, distance: 72.7
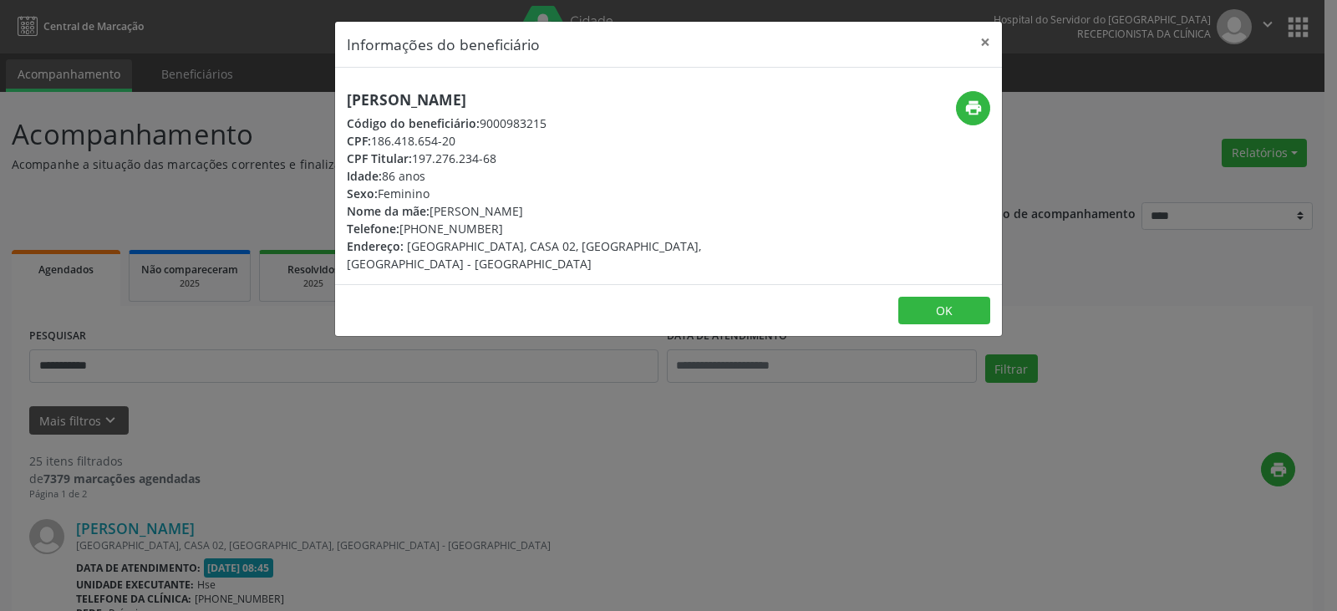
click at [500, 229] on div "Telefone: [PHONE_NUMBER]" at bounding box center [557, 229] width 421 height 18
click at [505, 229] on div "Telefone: [PHONE_NUMBER]" at bounding box center [557, 229] width 421 height 18
drag, startPoint x: 426, startPoint y: 231, endPoint x: 490, endPoint y: 224, distance: 64.7
click at [490, 224] on div "Telefone: [PHONE_NUMBER]" at bounding box center [557, 229] width 421 height 18
drag, startPoint x: 415, startPoint y: 157, endPoint x: 527, endPoint y: 168, distance: 112.5
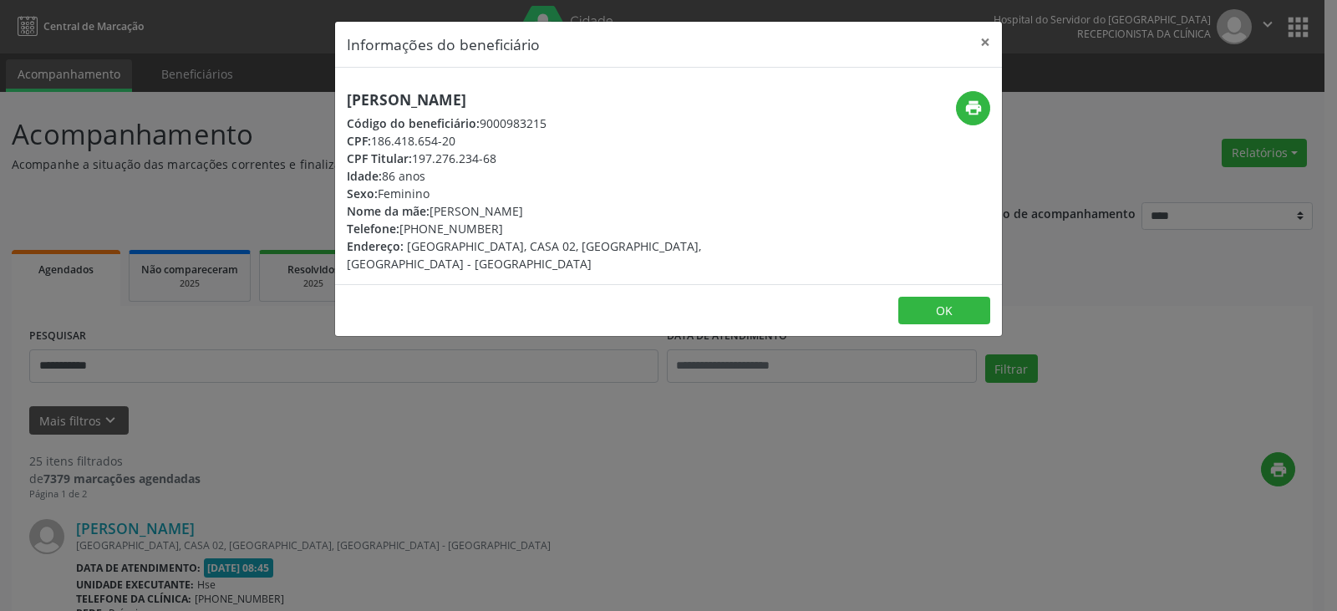
click at [527, 168] on div "[PERSON_NAME] Código do beneficiário: 9000983215 CPF: 186.418.654-20 CPF Titula…" at bounding box center [557, 181] width 421 height 181
click at [512, 162] on div "CPF Titular: 197.276.234-68" at bounding box center [557, 159] width 421 height 18
drag, startPoint x: 413, startPoint y: 157, endPoint x: 497, endPoint y: 162, distance: 84.5
click at [497, 162] on div "CPF Titular: 197.276.234-68" at bounding box center [557, 159] width 421 height 18
click at [992, 42] on button "×" at bounding box center [984, 42] width 33 height 41
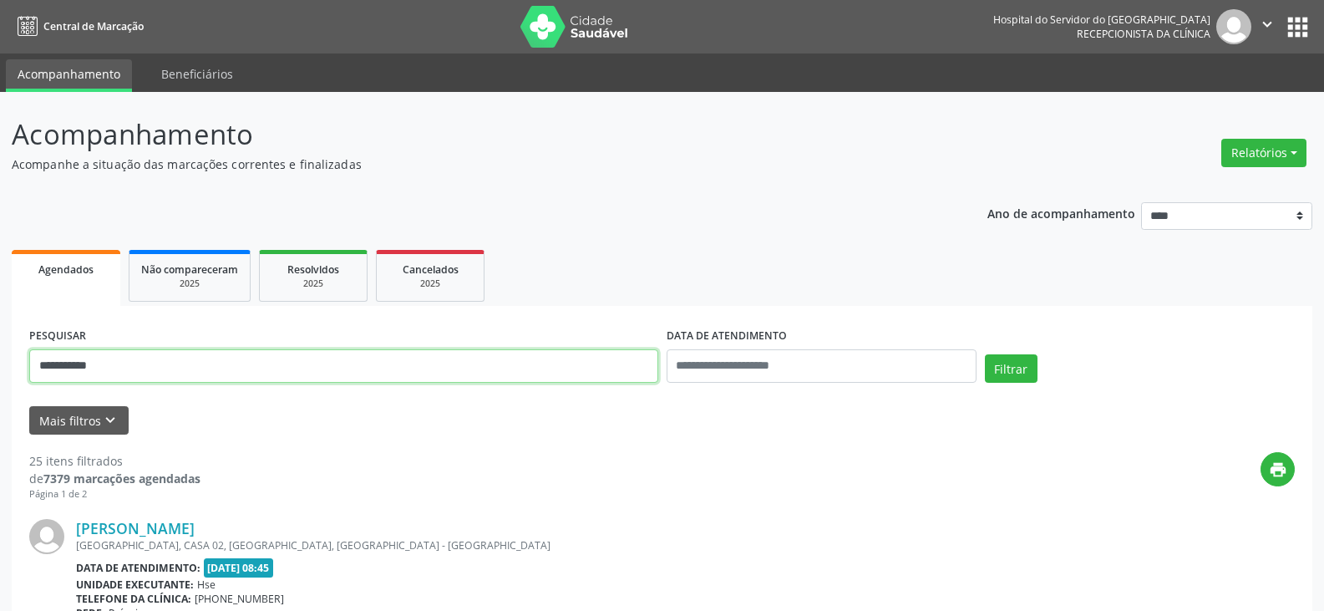
drag, startPoint x: 178, startPoint y: 373, endPoint x: 0, endPoint y: 373, distance: 177.9
paste input "***"
type input "**********"
click at [985, 354] on button "Filtrar" at bounding box center [1011, 368] width 53 height 28
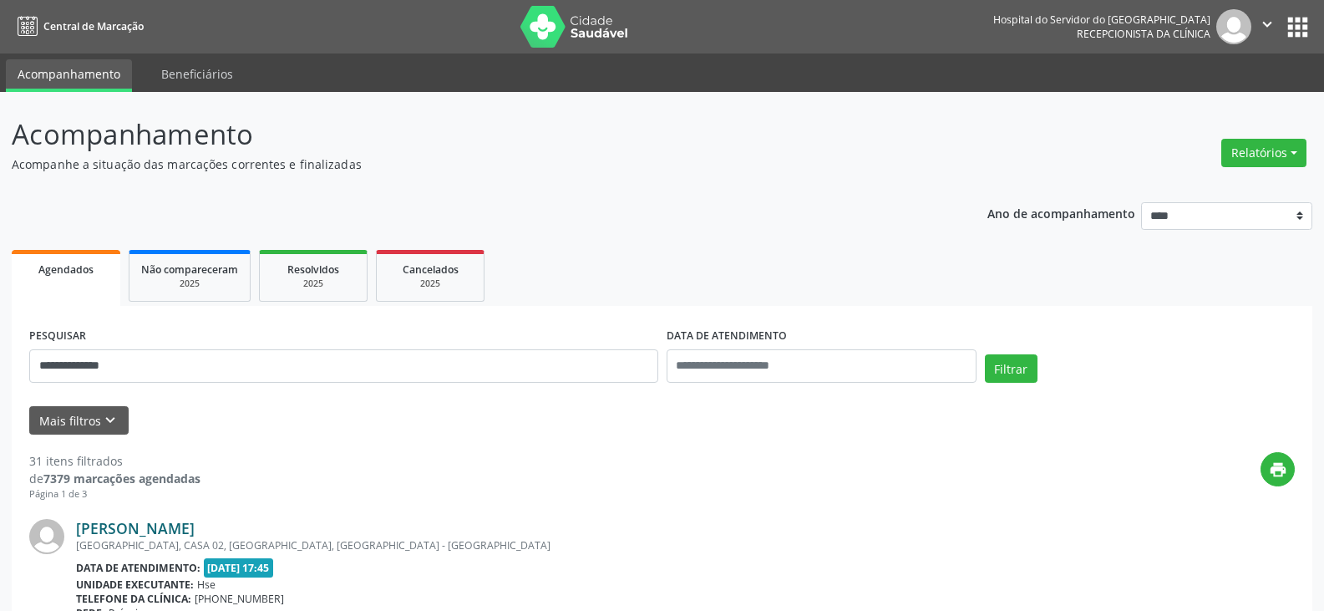
drag, startPoint x: 332, startPoint y: 533, endPoint x: 79, endPoint y: 529, distance: 254.0
click at [79, 529] on div "[PERSON_NAME]" at bounding box center [560, 528] width 968 height 18
